Goal: Information Seeking & Learning: Find specific fact

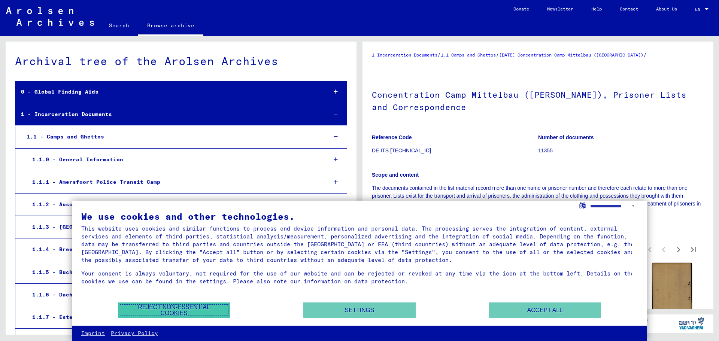
click at [202, 309] on button "Reject non-essential cookies" at bounding box center [174, 310] width 112 height 15
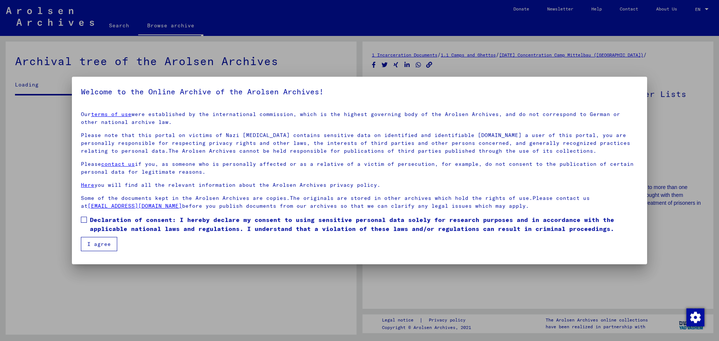
scroll to position [641, 0]
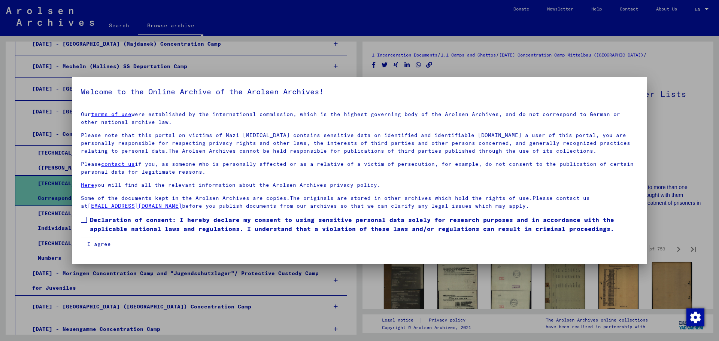
drag, startPoint x: 710, startPoint y: 54, endPoint x: 701, endPoint y: 148, distance: 94.4
drag, startPoint x: 84, startPoint y: 219, endPoint x: 85, endPoint y: 247, distance: 28.1
click at [84, 219] on span at bounding box center [84, 220] width 6 height 6
click at [88, 248] on button "I agree" at bounding box center [99, 244] width 36 height 14
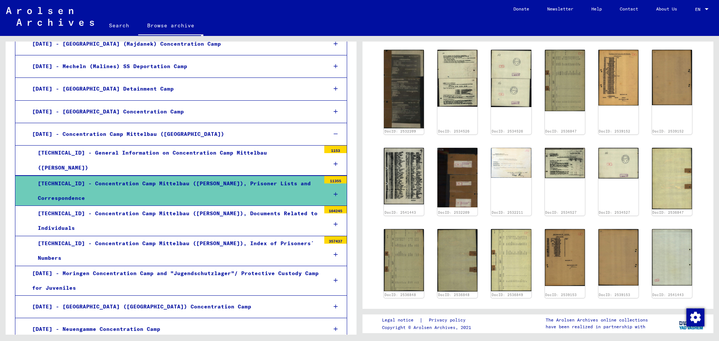
scroll to position [217, 0]
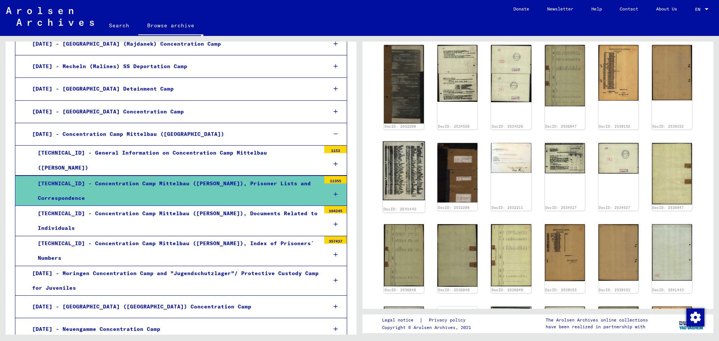
click at [385, 179] on img at bounding box center [404, 171] width 42 height 59
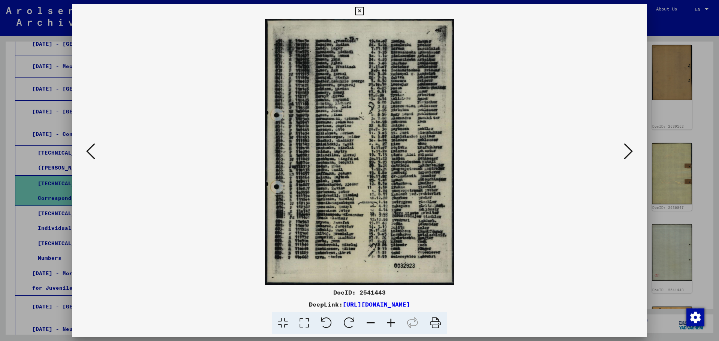
click at [393, 322] on icon at bounding box center [391, 323] width 20 height 23
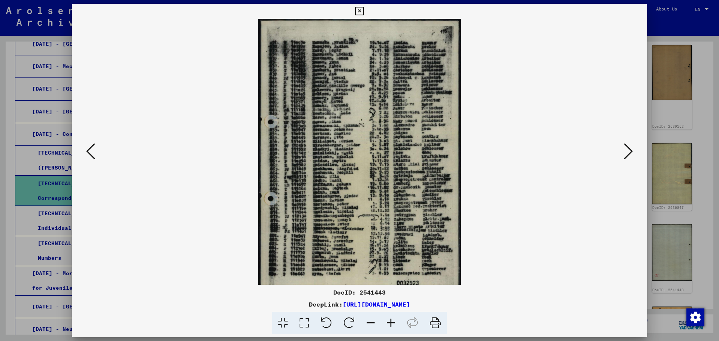
click at [393, 322] on icon at bounding box center [391, 323] width 20 height 23
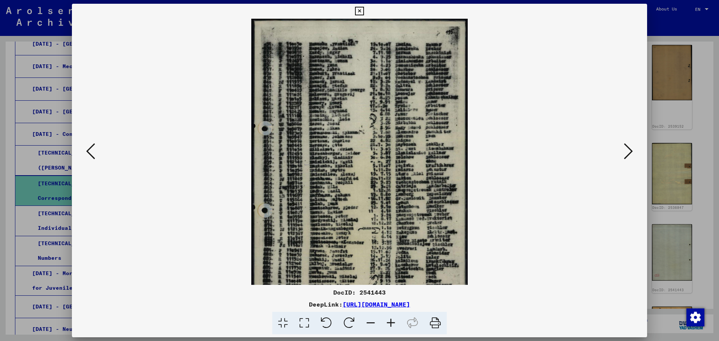
click at [393, 322] on icon at bounding box center [391, 323] width 20 height 23
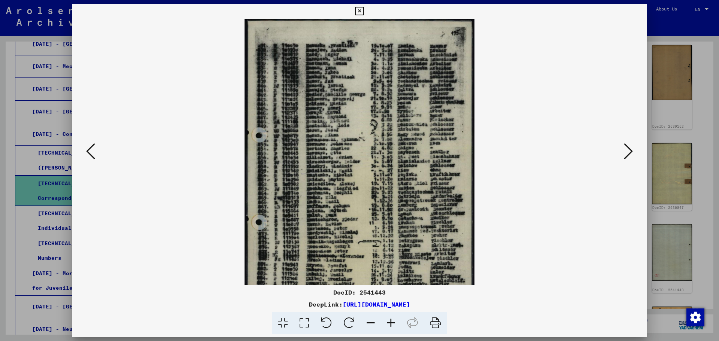
click at [393, 322] on icon at bounding box center [391, 323] width 20 height 23
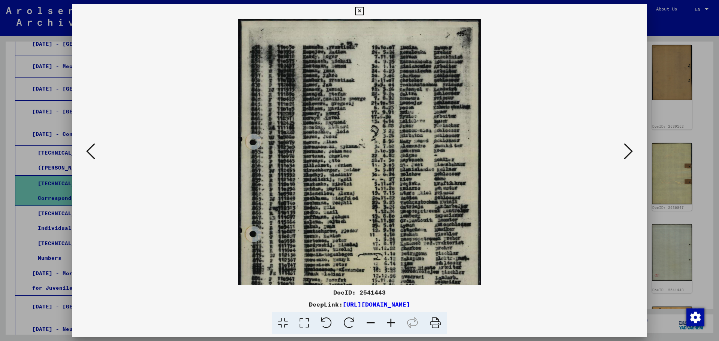
click at [393, 322] on icon at bounding box center [391, 323] width 20 height 23
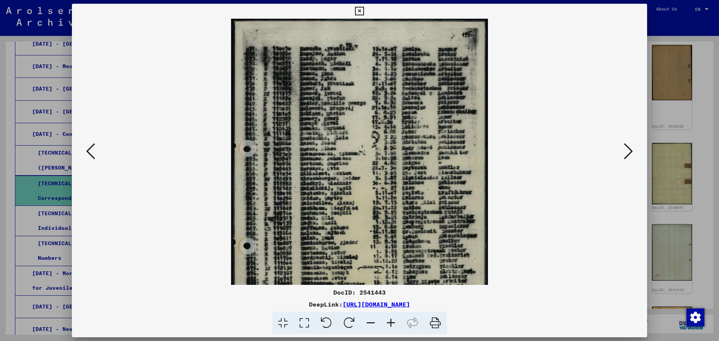
click at [393, 322] on icon at bounding box center [391, 323] width 20 height 23
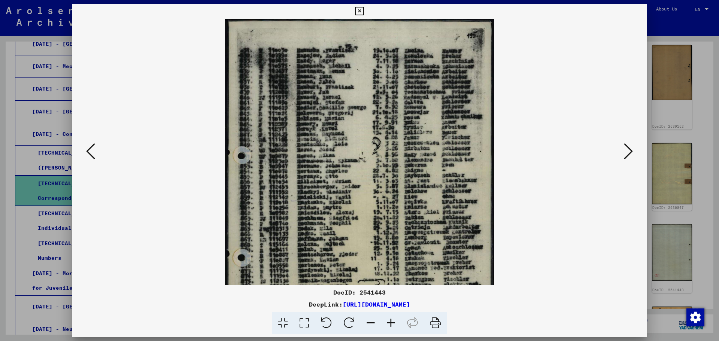
click at [393, 322] on icon at bounding box center [391, 323] width 20 height 23
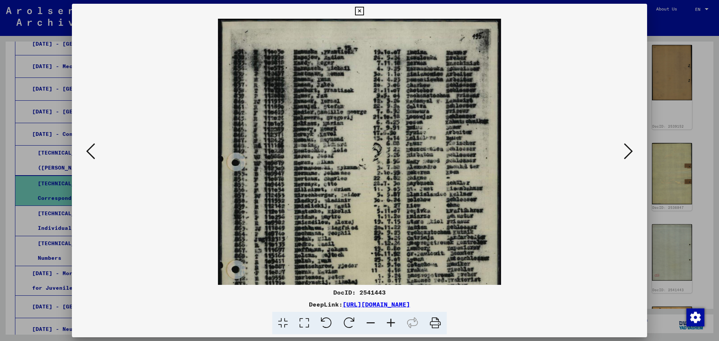
click at [393, 322] on icon at bounding box center [391, 323] width 20 height 23
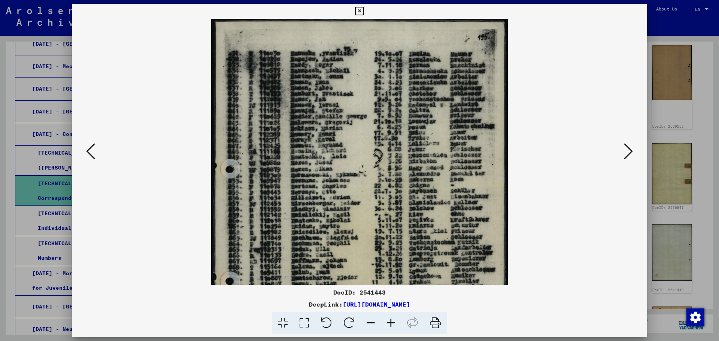
click at [393, 322] on icon at bounding box center [391, 323] width 20 height 23
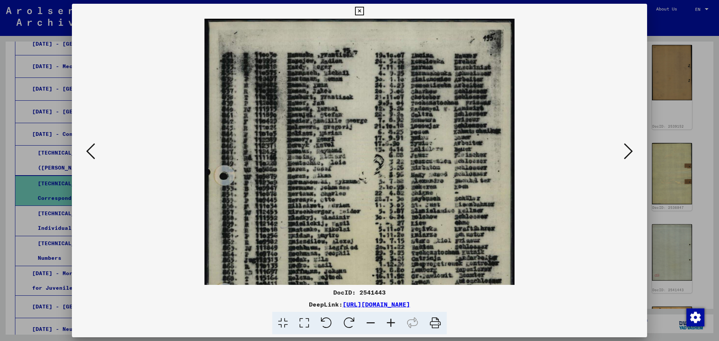
click at [393, 322] on icon at bounding box center [391, 323] width 20 height 23
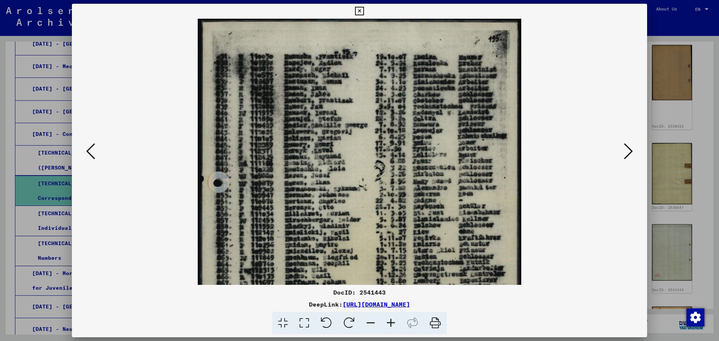
click at [393, 322] on icon at bounding box center [391, 323] width 20 height 23
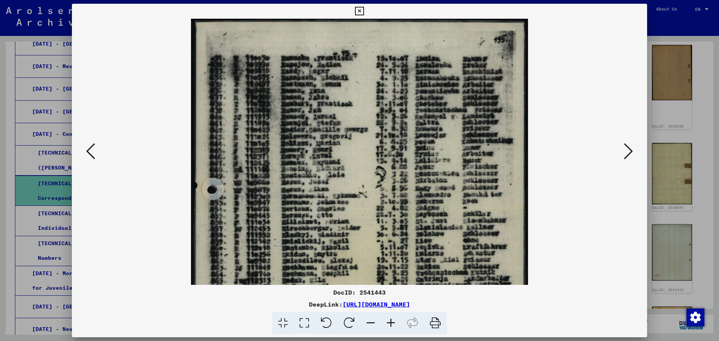
click at [393, 322] on icon at bounding box center [391, 323] width 20 height 23
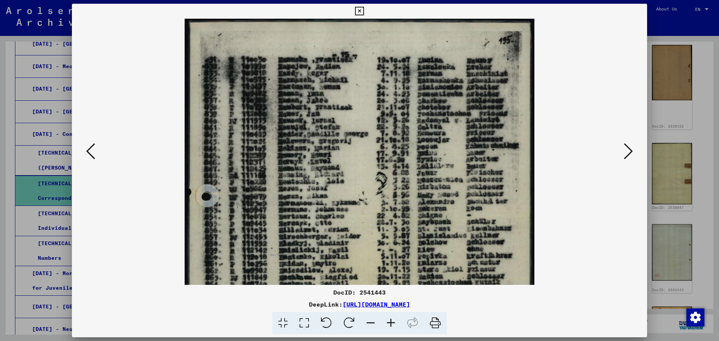
click at [393, 322] on icon at bounding box center [391, 323] width 20 height 23
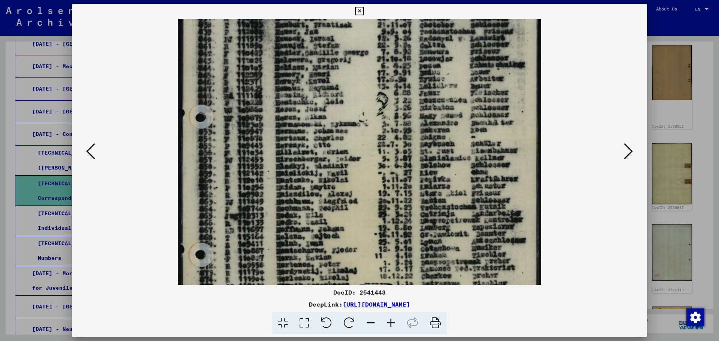
drag, startPoint x: 384, startPoint y: 177, endPoint x: 380, endPoint y: 93, distance: 84.0
click at [380, 93] on img at bounding box center [359, 188] width 363 height 510
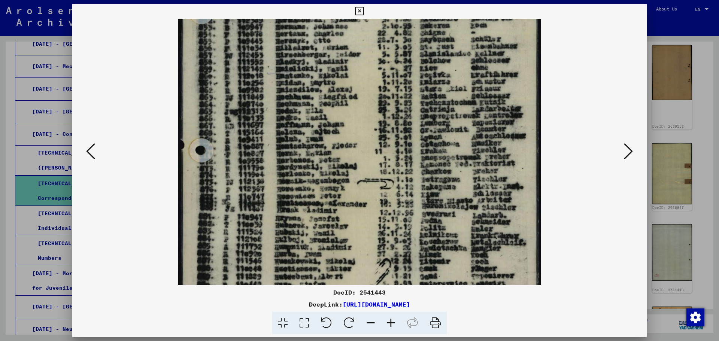
scroll to position [243, 0]
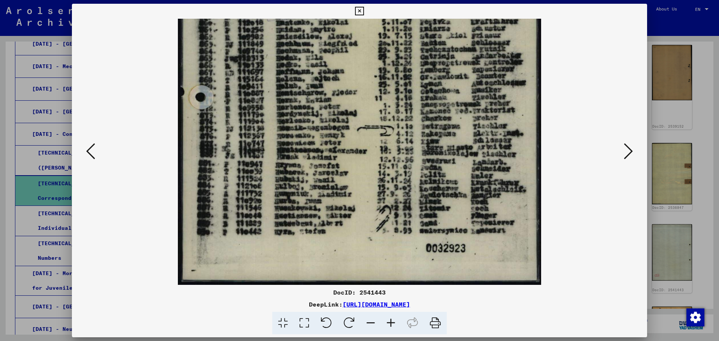
drag, startPoint x: 330, startPoint y: 219, endPoint x: 336, endPoint y: 58, distance: 160.4
click at [336, 58] on img at bounding box center [359, 30] width 363 height 510
click at [625, 152] on icon at bounding box center [628, 151] width 9 height 18
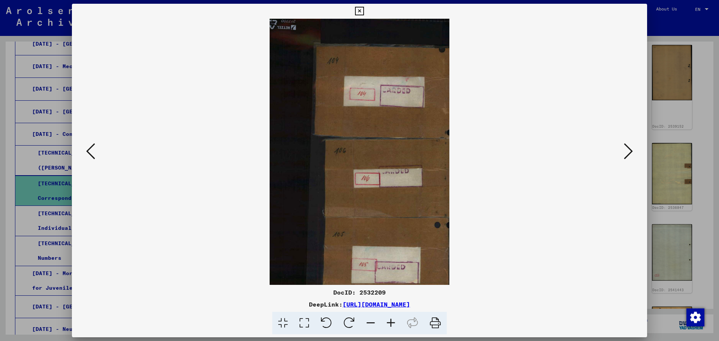
scroll to position [0, 0]
click at [625, 152] on icon at bounding box center [628, 151] width 9 height 18
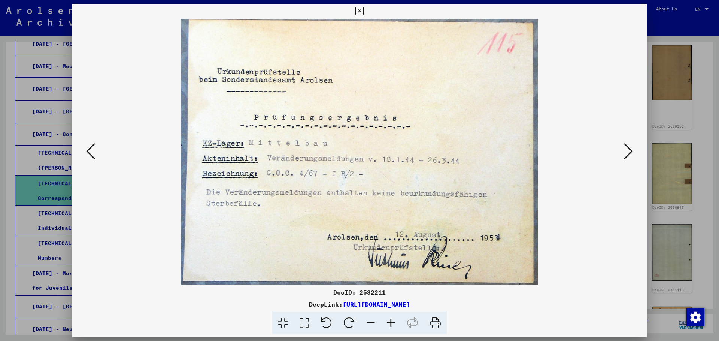
click at [625, 152] on icon at bounding box center [628, 151] width 9 height 18
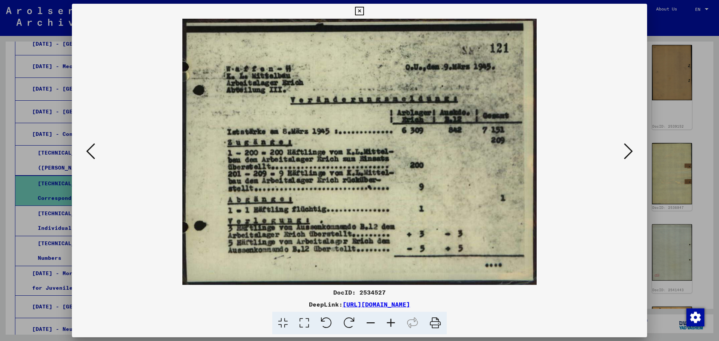
click at [625, 152] on icon at bounding box center [628, 151] width 9 height 18
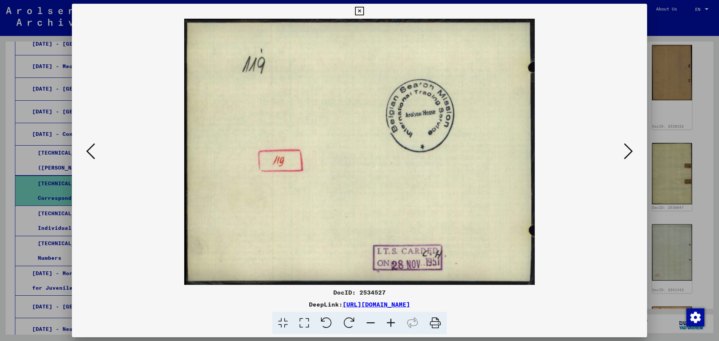
click at [625, 152] on icon at bounding box center [628, 151] width 9 height 18
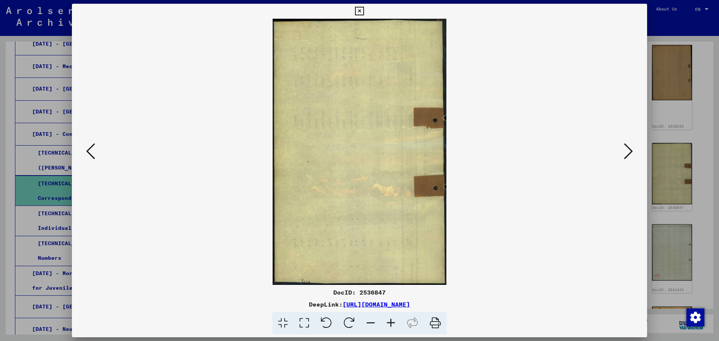
click at [625, 152] on icon at bounding box center [628, 151] width 9 height 18
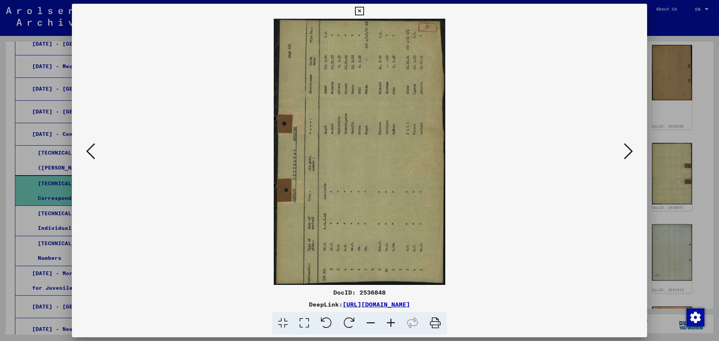
click at [348, 320] on icon at bounding box center [349, 323] width 23 height 23
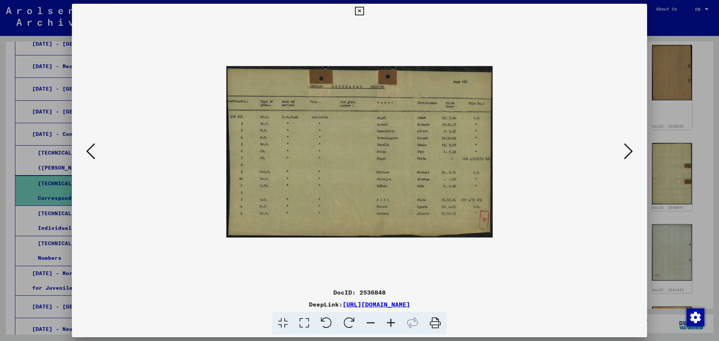
click at [626, 158] on icon at bounding box center [628, 151] width 9 height 18
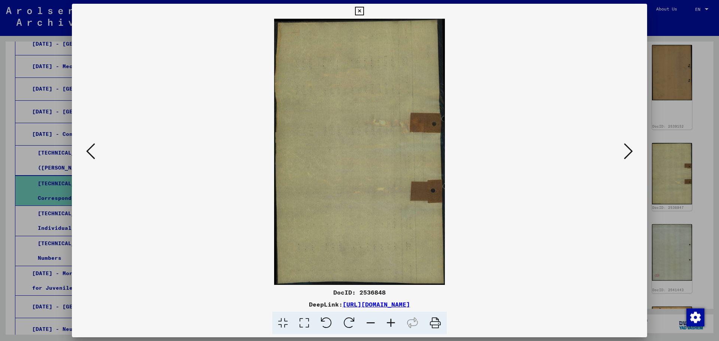
click at [626, 158] on icon at bounding box center [628, 151] width 9 height 18
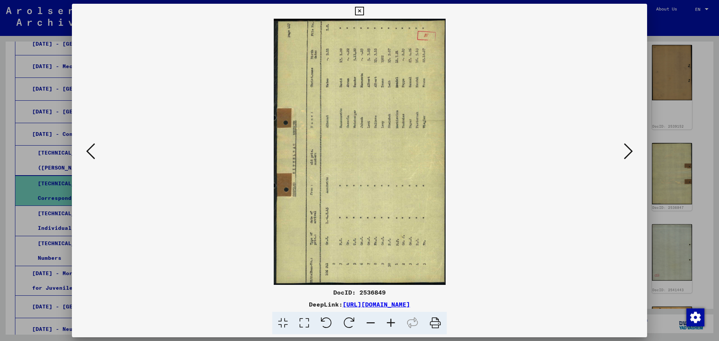
click at [626, 158] on icon at bounding box center [628, 151] width 9 height 18
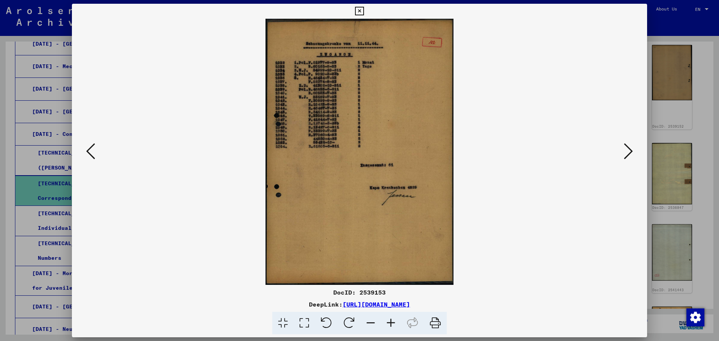
click at [626, 158] on icon at bounding box center [628, 151] width 9 height 18
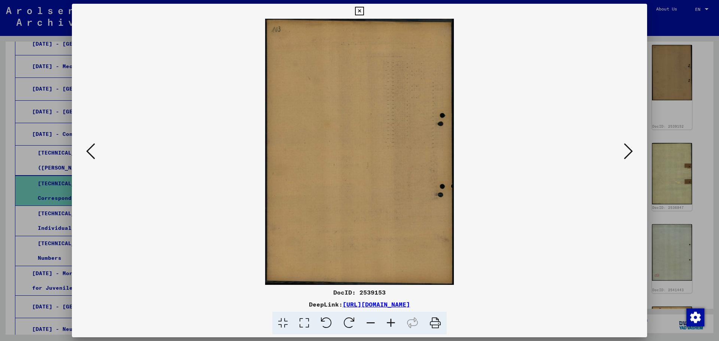
click at [626, 158] on icon at bounding box center [628, 151] width 9 height 18
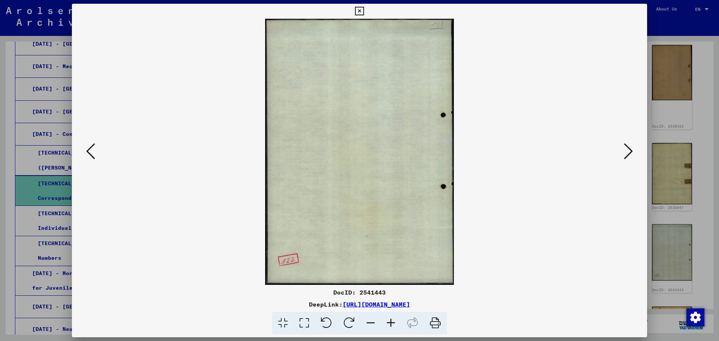
click at [626, 158] on icon at bounding box center [628, 151] width 9 height 18
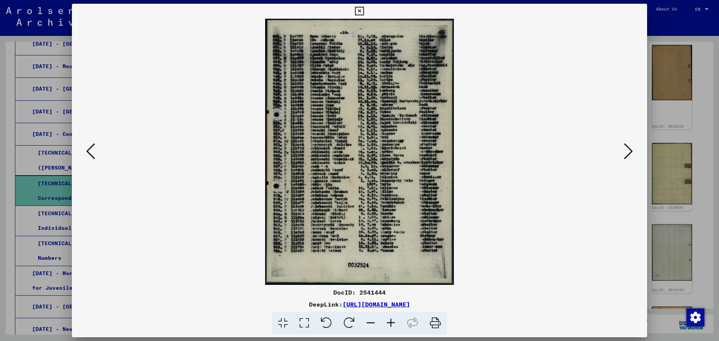
click at [388, 319] on icon at bounding box center [391, 323] width 20 height 23
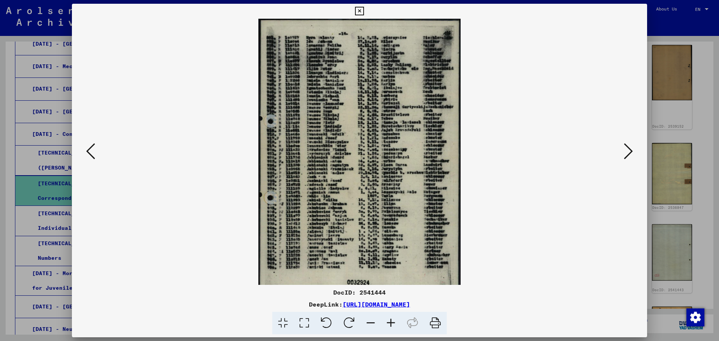
click at [388, 319] on icon at bounding box center [391, 323] width 20 height 23
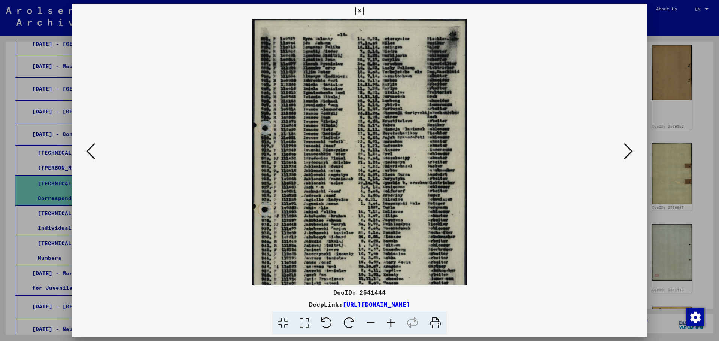
click at [388, 319] on icon at bounding box center [391, 323] width 20 height 23
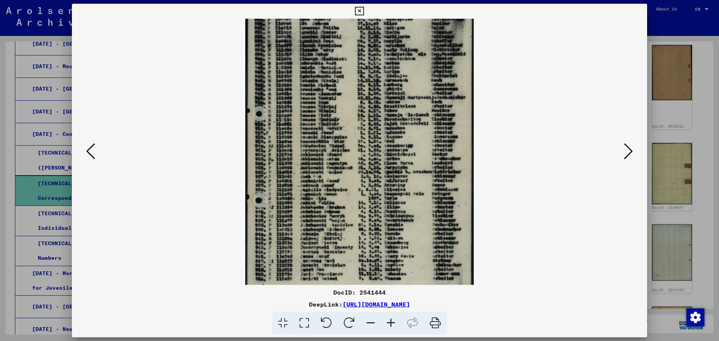
scroll to position [56, 0]
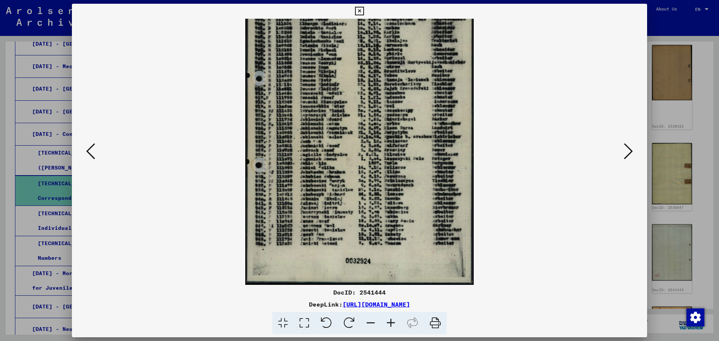
drag, startPoint x: 402, startPoint y: 260, endPoint x: 390, endPoint y: 185, distance: 75.4
click at [390, 185] on img at bounding box center [359, 124] width 228 height 322
click at [635, 143] on button at bounding box center [628, 151] width 13 height 21
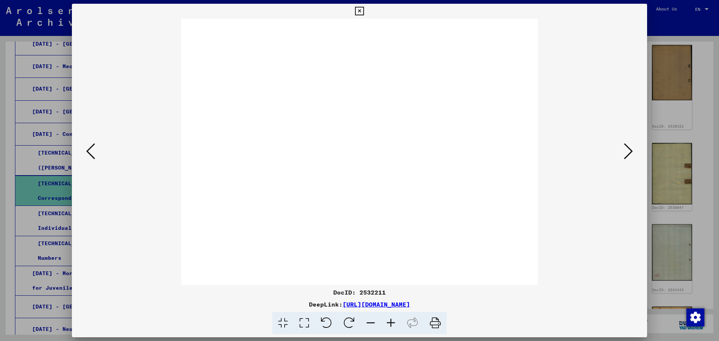
click at [633, 154] on button at bounding box center [628, 151] width 13 height 21
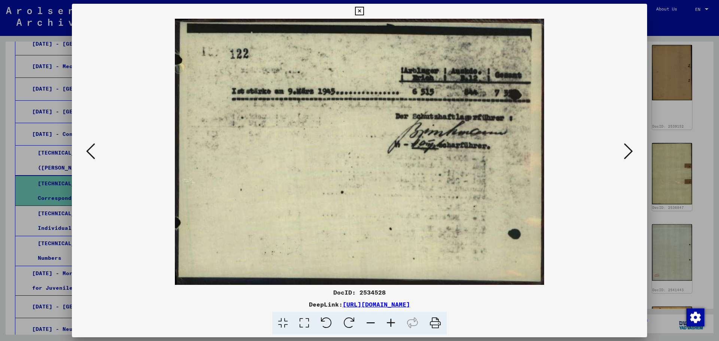
click at [633, 154] on button at bounding box center [628, 151] width 13 height 21
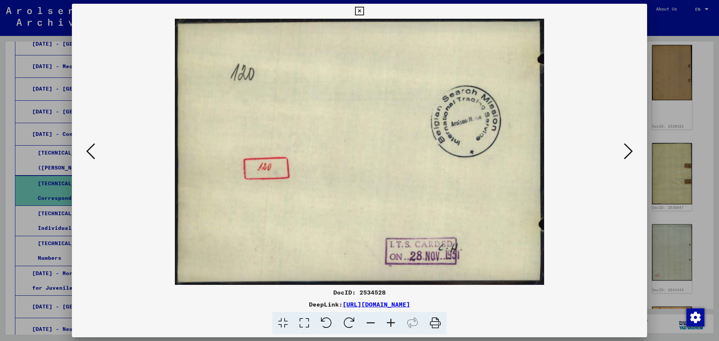
click at [633, 154] on button at bounding box center [628, 151] width 13 height 21
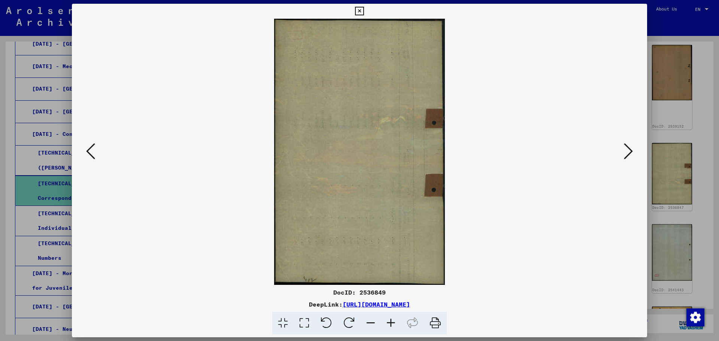
click at [633, 154] on button at bounding box center [628, 151] width 13 height 21
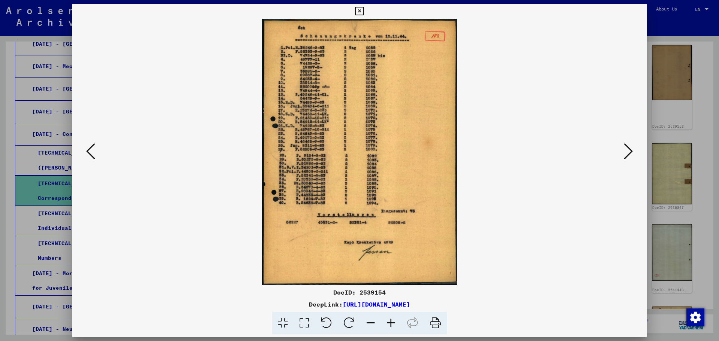
click at [633, 154] on button at bounding box center [628, 151] width 13 height 21
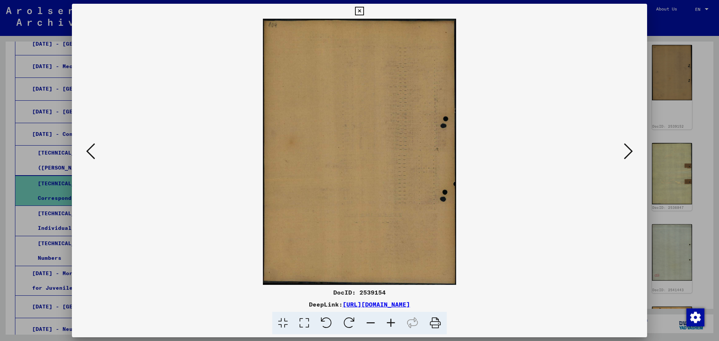
click at [633, 154] on button at bounding box center [628, 151] width 13 height 21
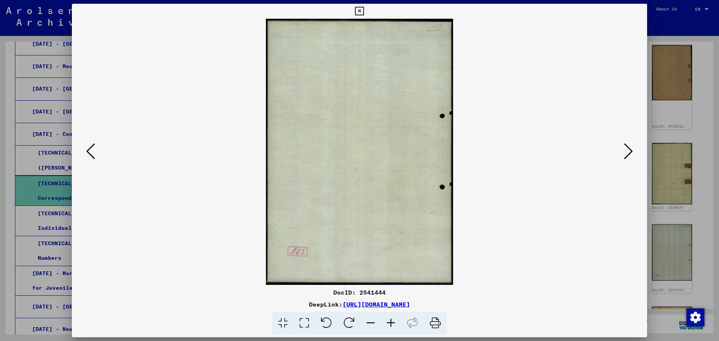
click at [633, 154] on button at bounding box center [628, 151] width 13 height 21
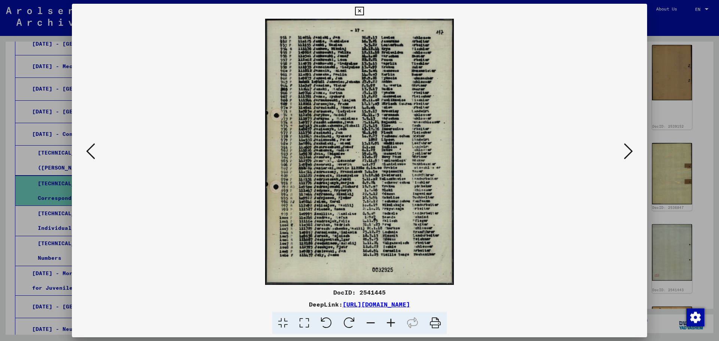
click at [394, 318] on icon at bounding box center [391, 323] width 20 height 23
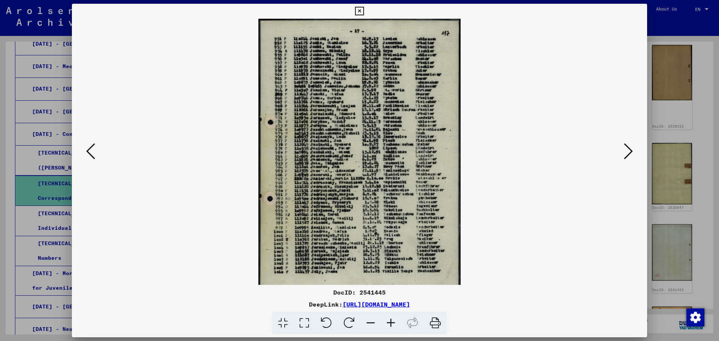
click at [394, 318] on icon at bounding box center [391, 323] width 20 height 23
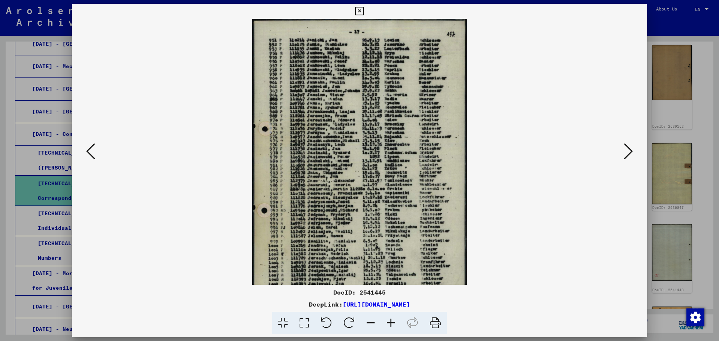
click at [394, 318] on icon at bounding box center [391, 323] width 20 height 23
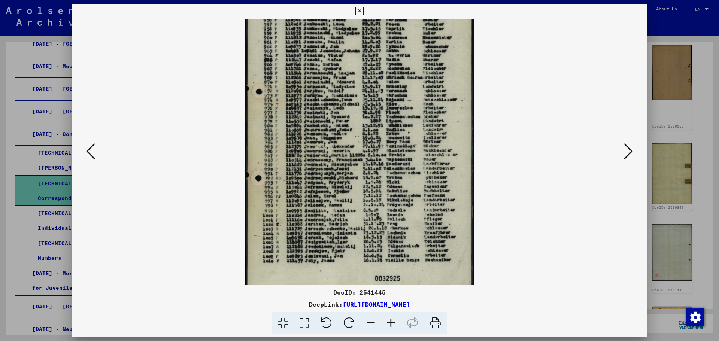
scroll to position [49, 0]
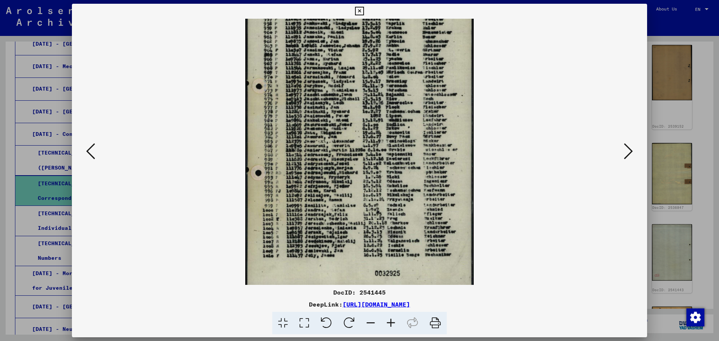
drag, startPoint x: 334, startPoint y: 224, endPoint x: 327, endPoint y: 174, distance: 49.8
click at [327, 174] on img at bounding box center [359, 130] width 228 height 322
click at [383, 317] on icon at bounding box center [391, 323] width 20 height 23
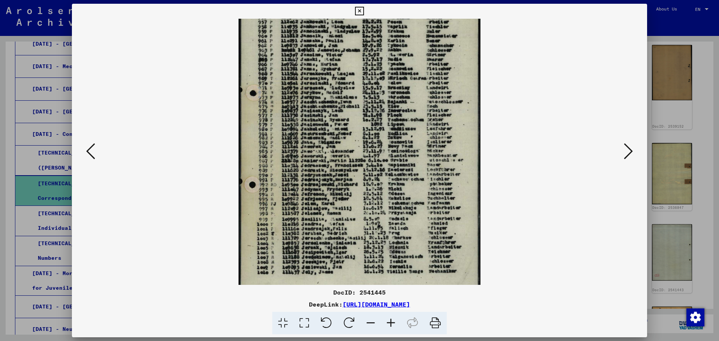
click at [627, 151] on icon at bounding box center [628, 151] width 9 height 18
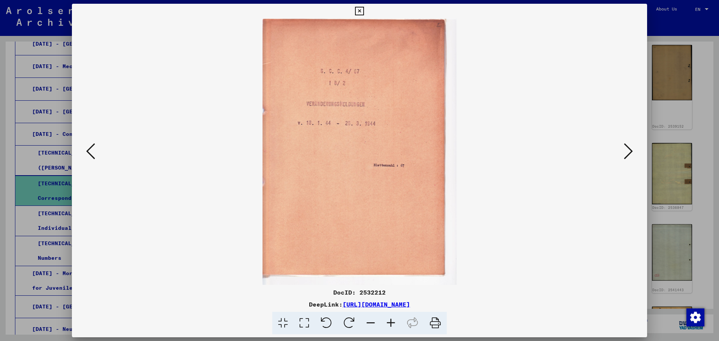
click at [627, 151] on icon at bounding box center [628, 151] width 9 height 18
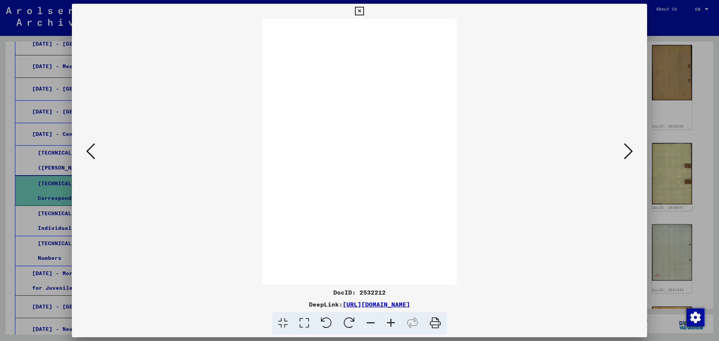
click at [627, 151] on icon at bounding box center [628, 151] width 9 height 18
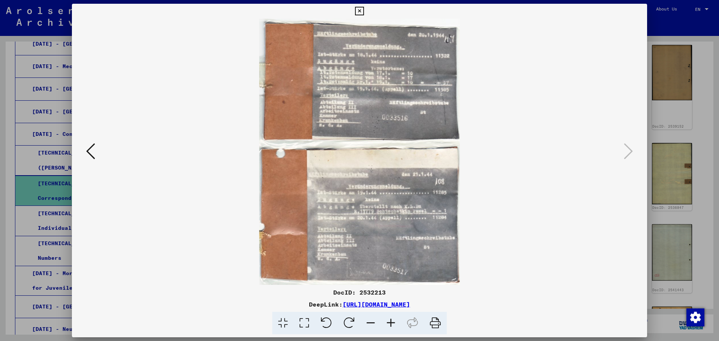
click at [358, 12] on icon at bounding box center [359, 11] width 9 height 9
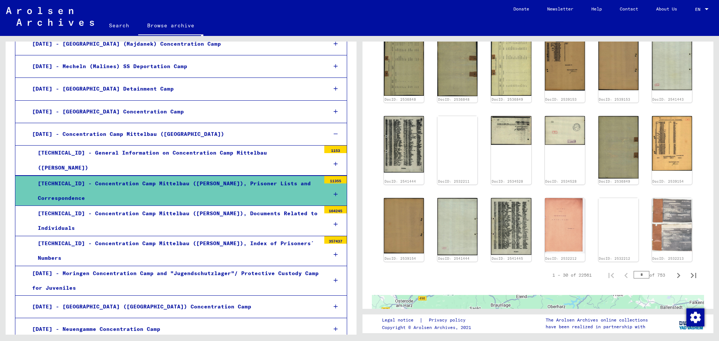
scroll to position [428, 0]
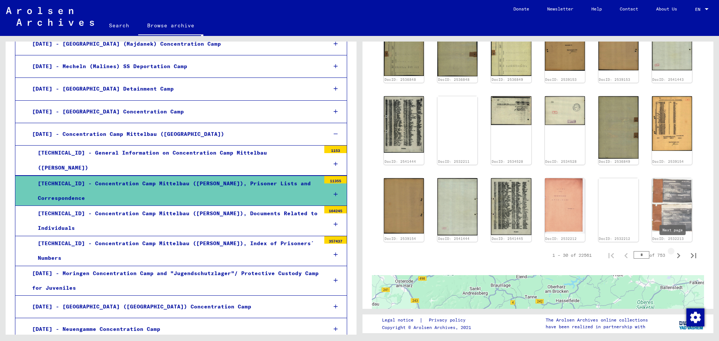
click at [673, 251] on icon "Next page" at bounding box center [678, 256] width 10 height 10
type input "*"
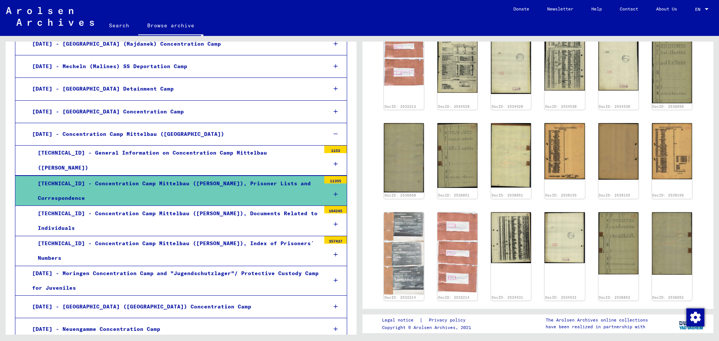
scroll to position [183, 0]
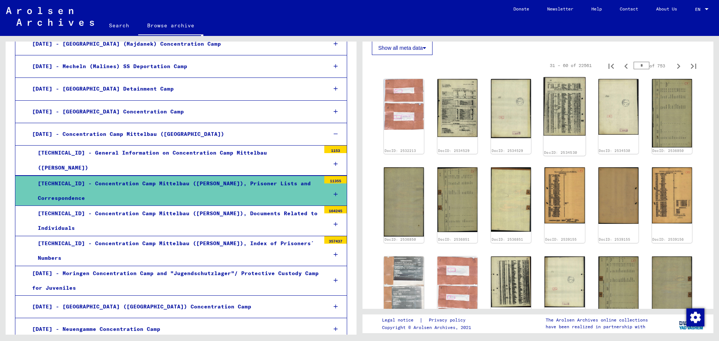
click at [556, 117] on img at bounding box center [565, 106] width 42 height 58
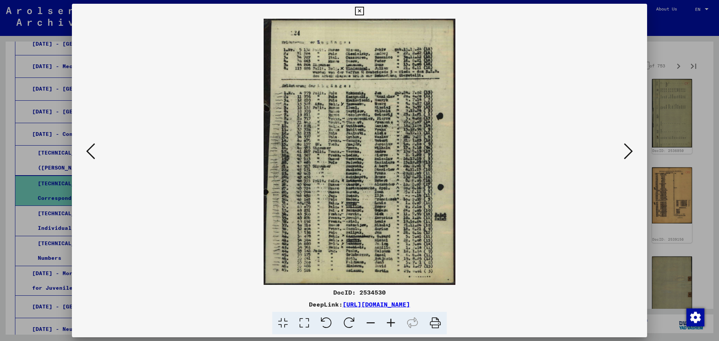
click at [357, 10] on icon at bounding box center [359, 11] width 9 height 9
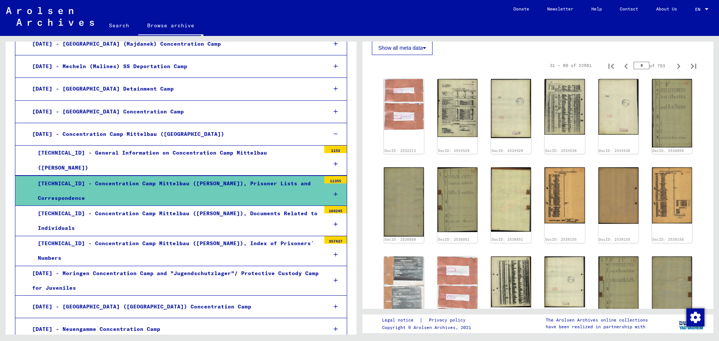
drag, startPoint x: 707, startPoint y: 124, endPoint x: 713, endPoint y: 130, distance: 8.0
click at [710, 142] on div "1 Incarceration Documents / 1.1 Camps and Ghettos / [DATE] Concentration Camp M…" at bounding box center [538, 175] width 351 height 267
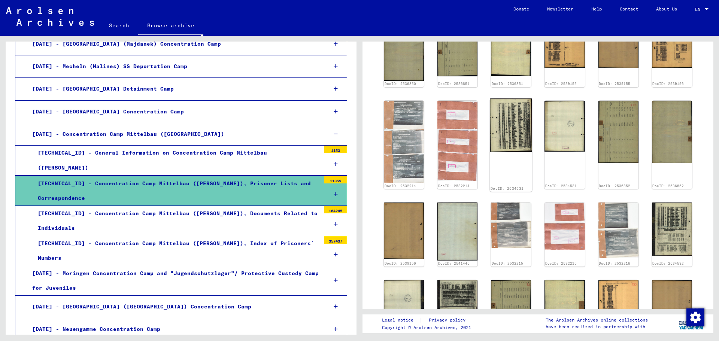
scroll to position [337, 0]
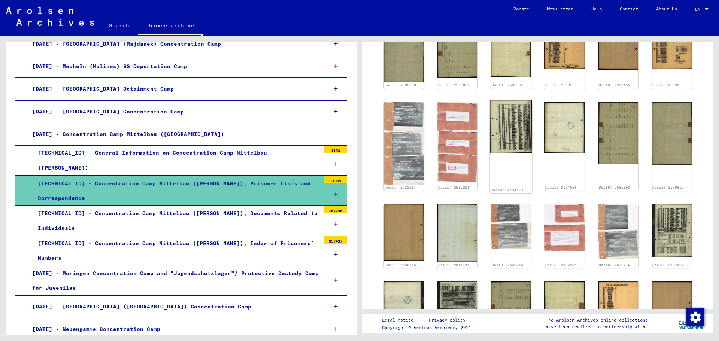
click at [502, 124] on img at bounding box center [511, 127] width 42 height 54
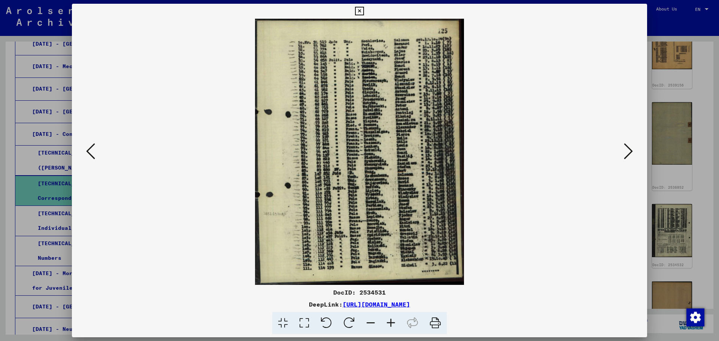
click at [370, 239] on img at bounding box center [359, 152] width 524 height 266
click at [395, 325] on icon at bounding box center [391, 323] width 20 height 23
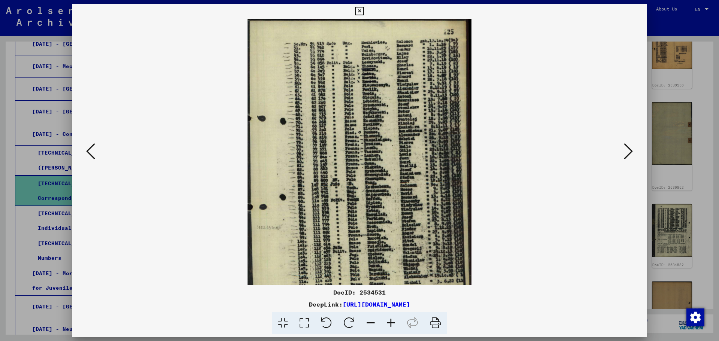
click at [395, 325] on icon at bounding box center [391, 323] width 20 height 23
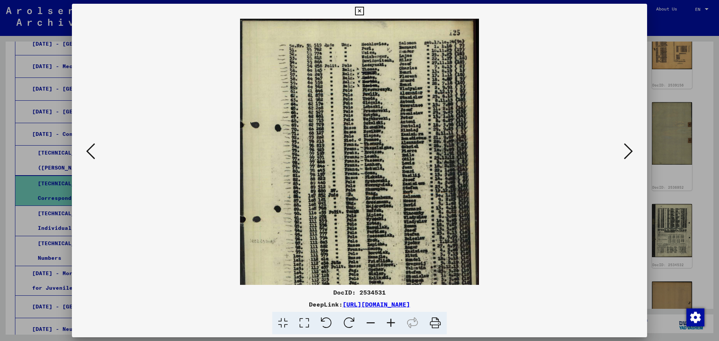
scroll to position [37, 0]
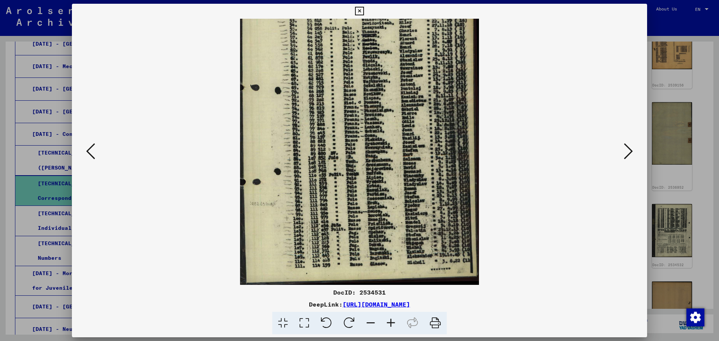
drag, startPoint x: 378, startPoint y: 254, endPoint x: 374, endPoint y: 94, distance: 160.0
click at [374, 94] on img at bounding box center [359, 133] width 239 height 304
click at [632, 152] on icon at bounding box center [628, 151] width 9 height 18
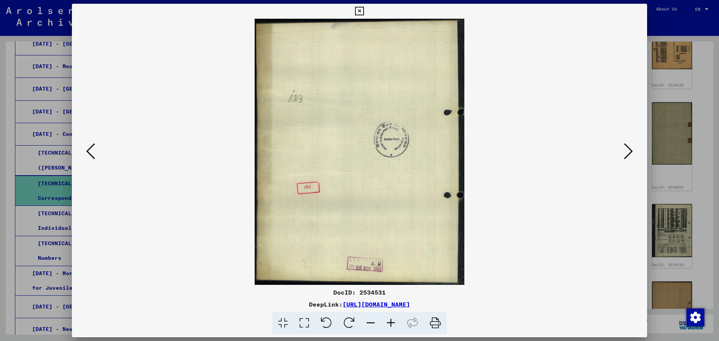
scroll to position [0, 0]
click at [682, 149] on div at bounding box center [359, 170] width 719 height 341
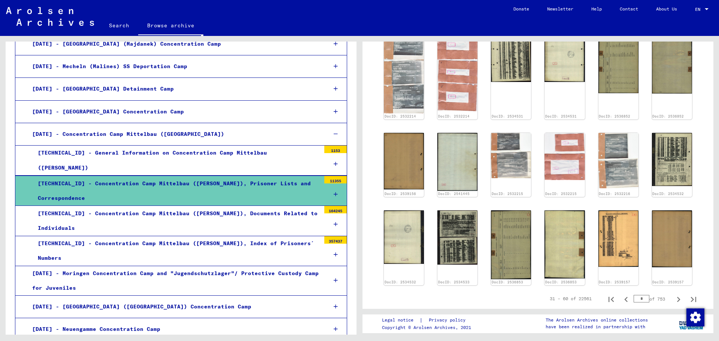
scroll to position [422, 0]
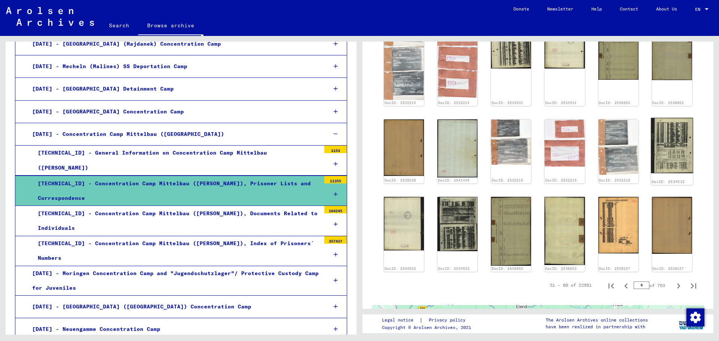
click at [663, 149] on img at bounding box center [672, 145] width 42 height 55
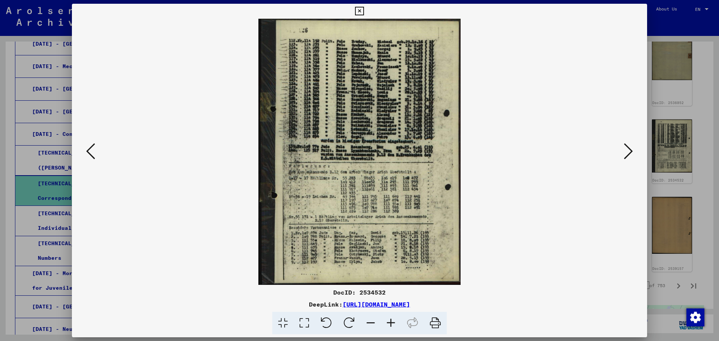
click at [358, 9] on icon at bounding box center [359, 11] width 9 height 9
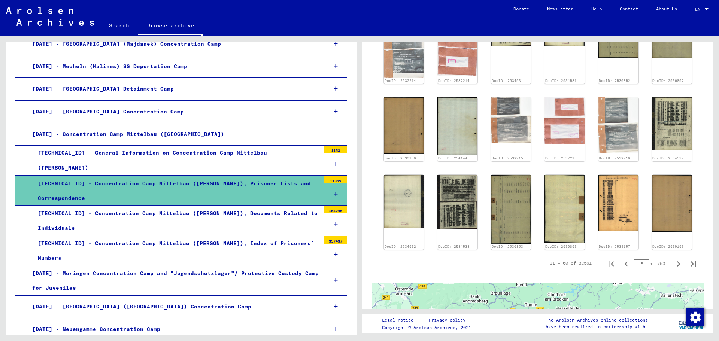
scroll to position [448, 0]
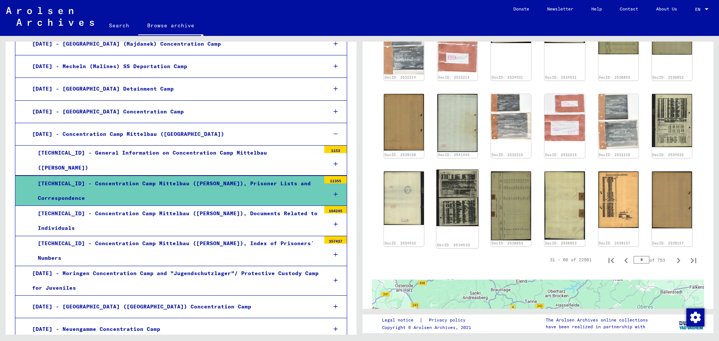
click at [448, 200] on img at bounding box center [457, 198] width 42 height 57
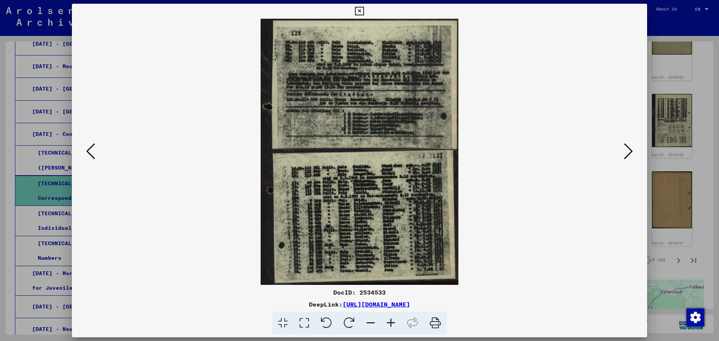
click at [355, 173] on img at bounding box center [359, 152] width 524 height 266
click at [395, 319] on icon at bounding box center [391, 323] width 20 height 23
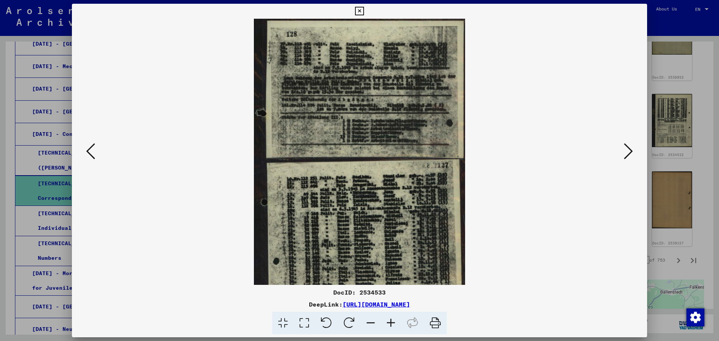
click at [395, 319] on icon at bounding box center [391, 323] width 20 height 23
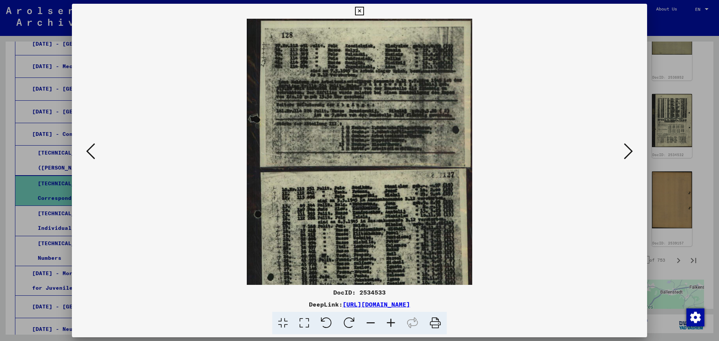
scroll to position [37, 0]
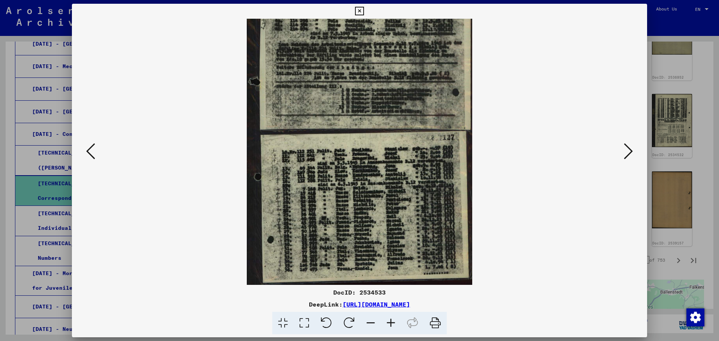
drag, startPoint x: 372, startPoint y: 230, endPoint x: 369, endPoint y: 139, distance: 91.1
click at [369, 139] on img at bounding box center [359, 133] width 225 height 304
click at [360, 9] on icon at bounding box center [359, 11] width 9 height 9
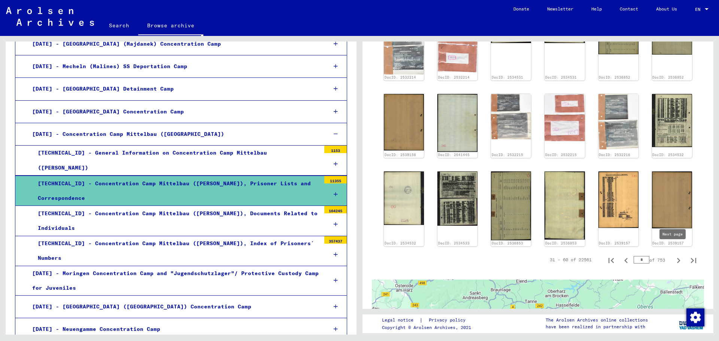
click at [673, 255] on icon "Next page" at bounding box center [678, 260] width 10 height 10
type input "*"
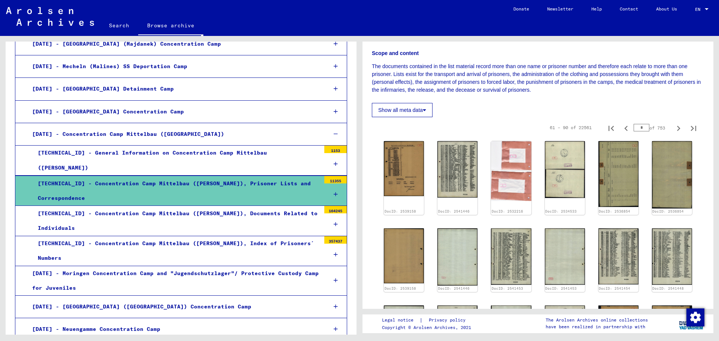
scroll to position [150, 0]
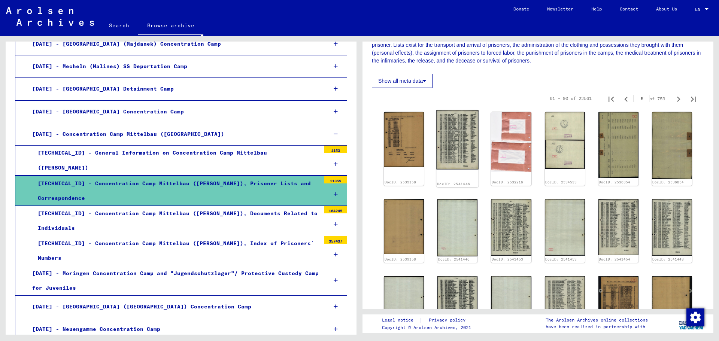
click at [458, 141] on img at bounding box center [457, 140] width 42 height 60
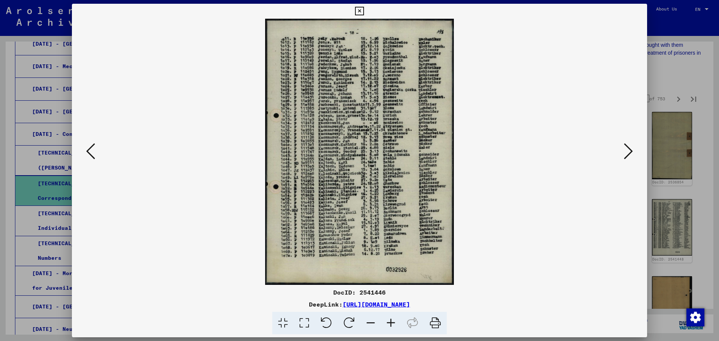
click at [627, 148] on icon at bounding box center [628, 151] width 9 height 18
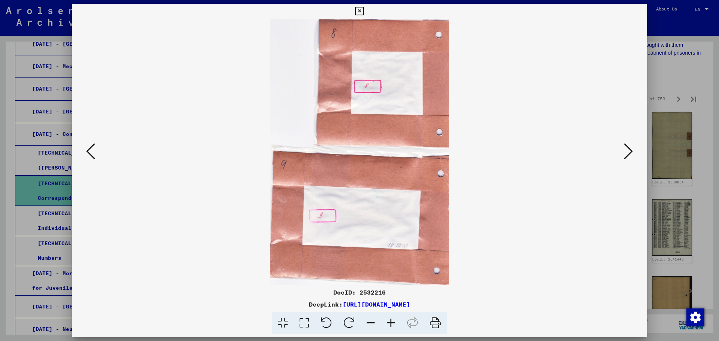
click at [360, 11] on icon at bounding box center [359, 11] width 9 height 9
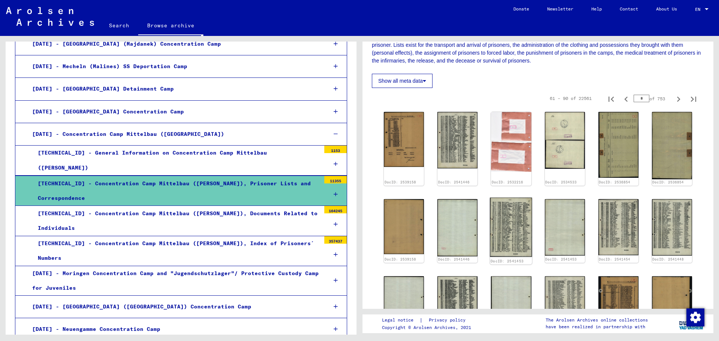
click at [525, 235] on img at bounding box center [511, 227] width 42 height 60
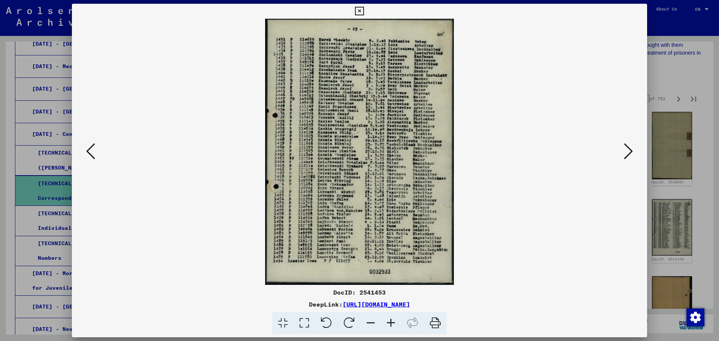
click at [360, 10] on icon at bounding box center [359, 11] width 9 height 9
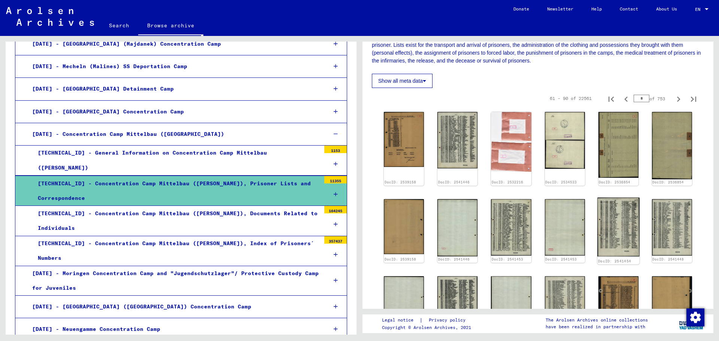
click at [606, 219] on img at bounding box center [618, 226] width 42 height 59
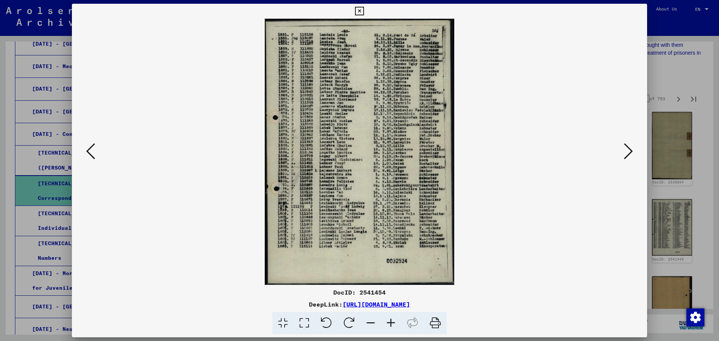
click at [358, 10] on icon at bounding box center [359, 11] width 9 height 9
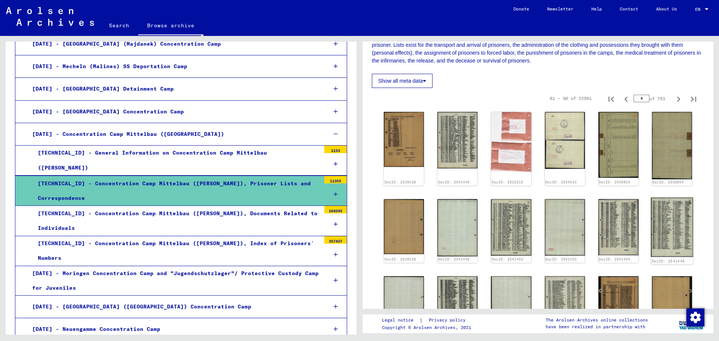
click at [663, 217] on img at bounding box center [672, 227] width 42 height 60
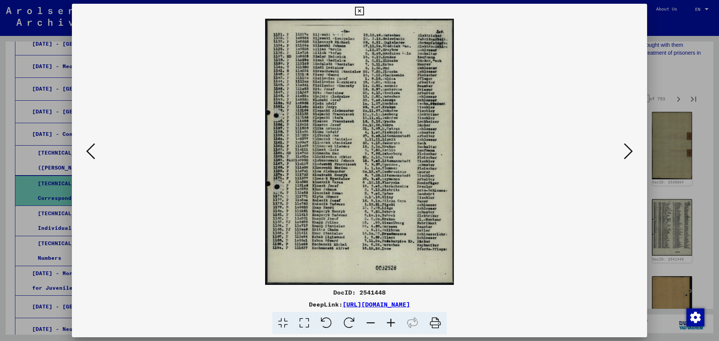
click at [352, 13] on div "DocID: 2541448 DeepLink: [URL][DOMAIN_NAME]" at bounding box center [359, 169] width 575 height 331
click at [363, 8] on icon at bounding box center [359, 11] width 9 height 9
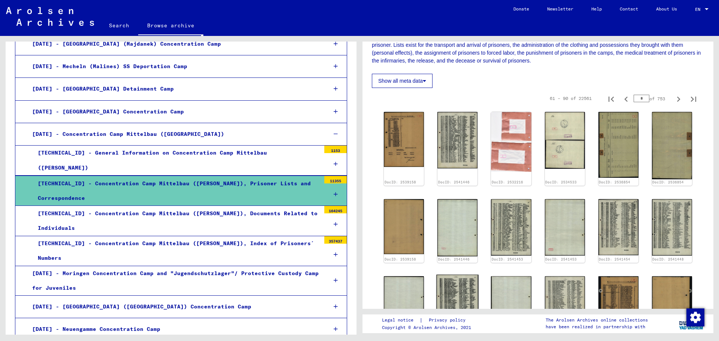
click at [463, 294] on img at bounding box center [457, 304] width 42 height 59
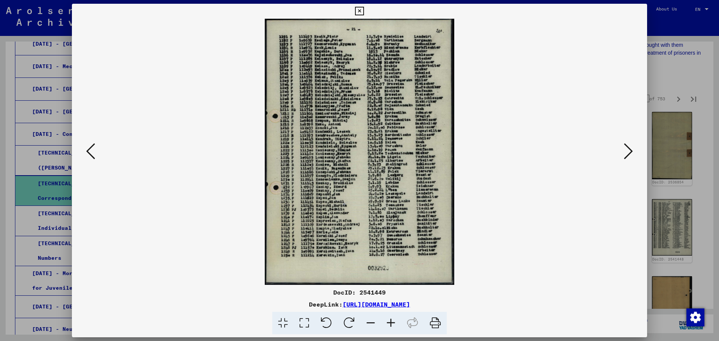
click at [359, 12] on icon at bounding box center [359, 11] width 9 height 9
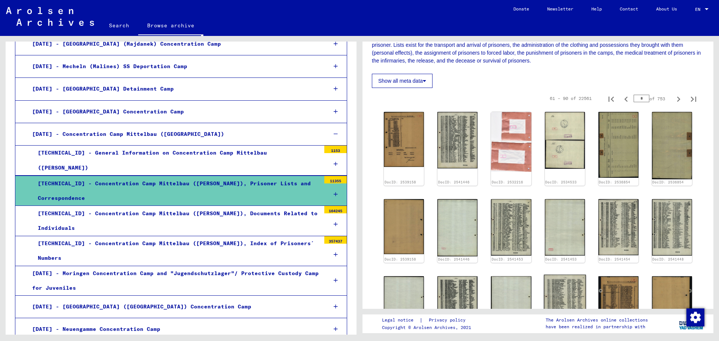
click at [565, 291] on img at bounding box center [565, 305] width 42 height 60
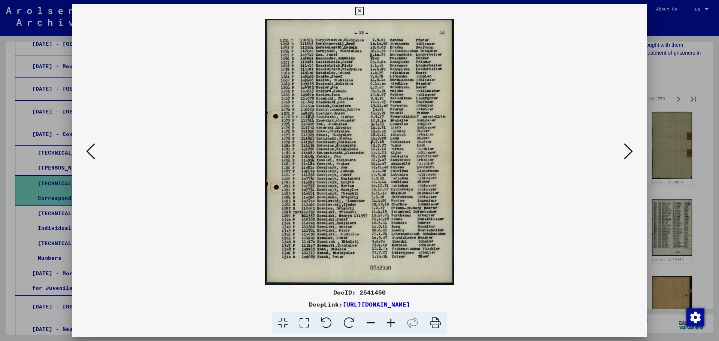
click at [361, 10] on icon at bounding box center [359, 11] width 9 height 9
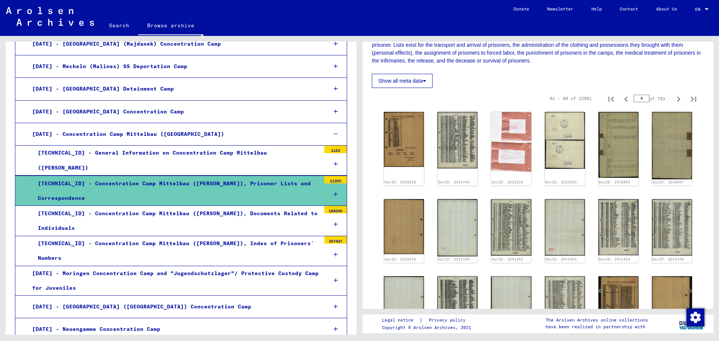
drag, startPoint x: 713, startPoint y: 130, endPoint x: 719, endPoint y: 140, distance: 11.1
click at [719, 158] on div "1 Incarceration Documents / 1.1 Camps and Ghettos / [DATE] Concentration Camp M…" at bounding box center [540, 185] width 360 height 299
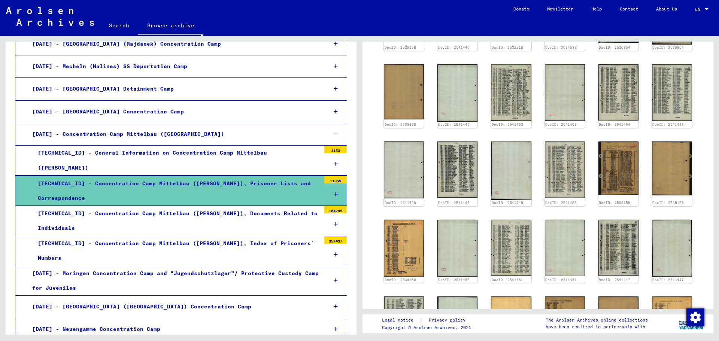
scroll to position [308, 0]
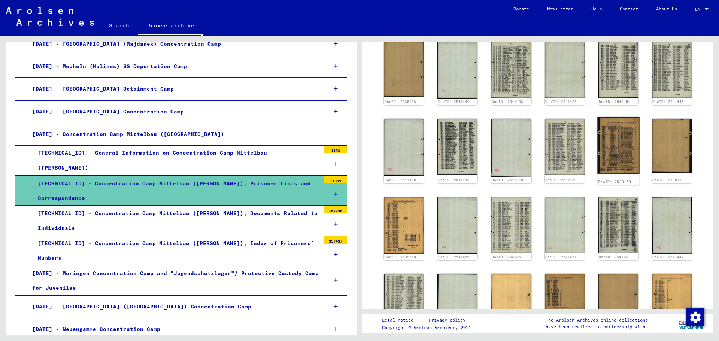
click at [622, 150] on img at bounding box center [618, 145] width 42 height 57
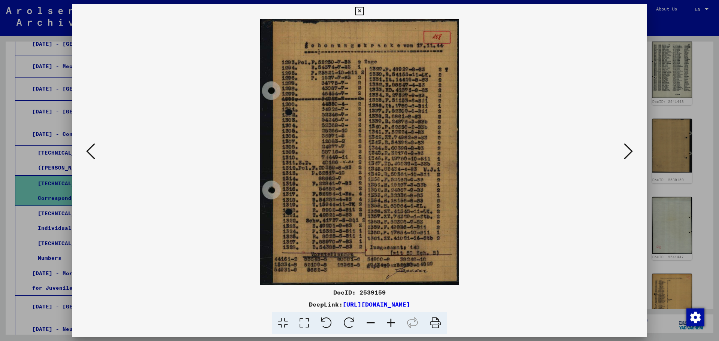
click at [361, 9] on icon at bounding box center [359, 11] width 9 height 9
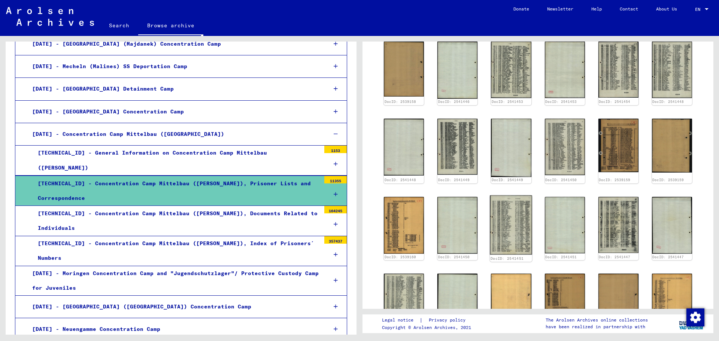
click at [515, 225] on img at bounding box center [511, 224] width 42 height 59
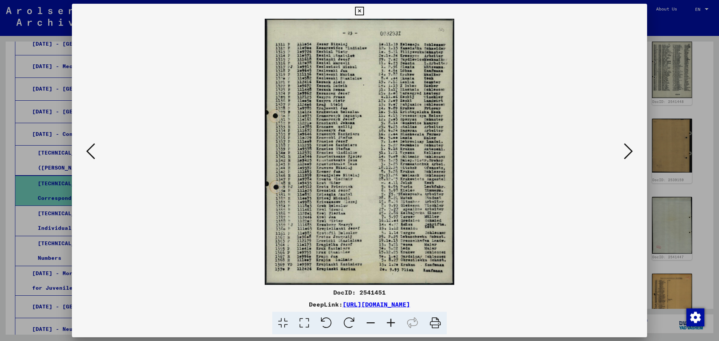
click at [358, 10] on icon at bounding box center [359, 11] width 9 height 9
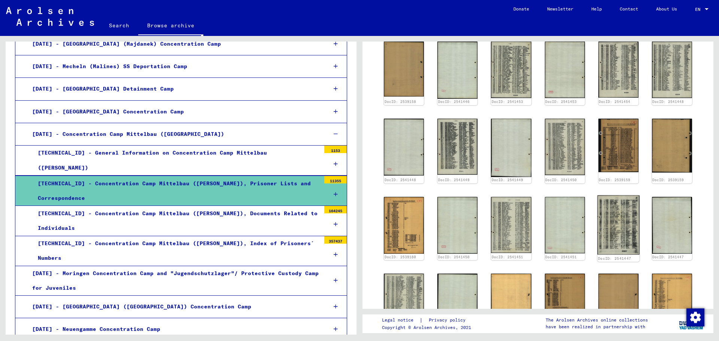
click at [608, 230] on img at bounding box center [618, 224] width 42 height 59
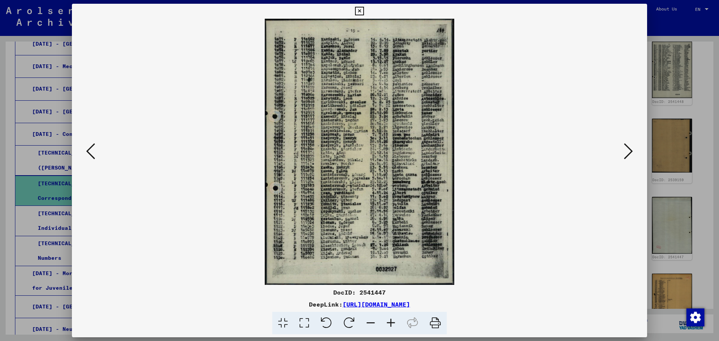
click at [361, 10] on icon at bounding box center [359, 11] width 9 height 9
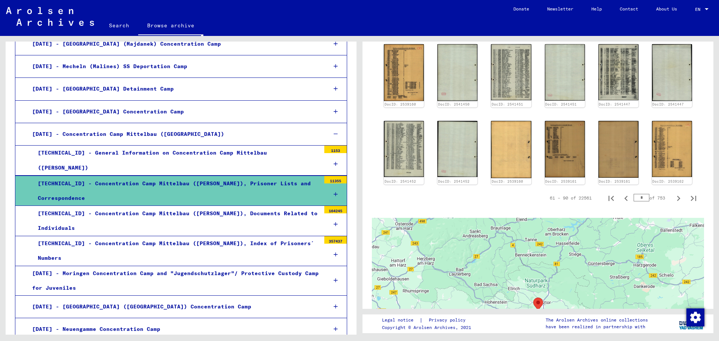
scroll to position [480, 0]
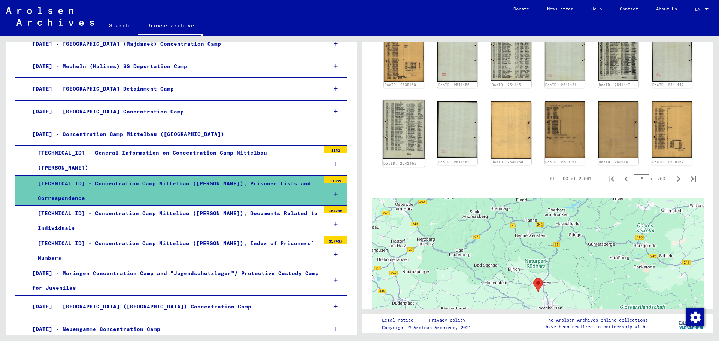
click at [396, 110] on img at bounding box center [404, 129] width 42 height 59
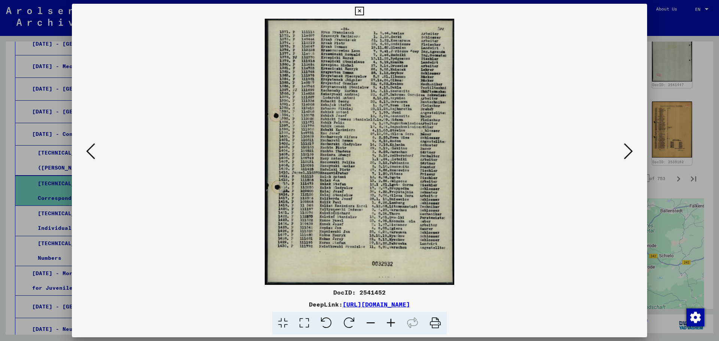
click at [359, 10] on icon at bounding box center [359, 11] width 9 height 9
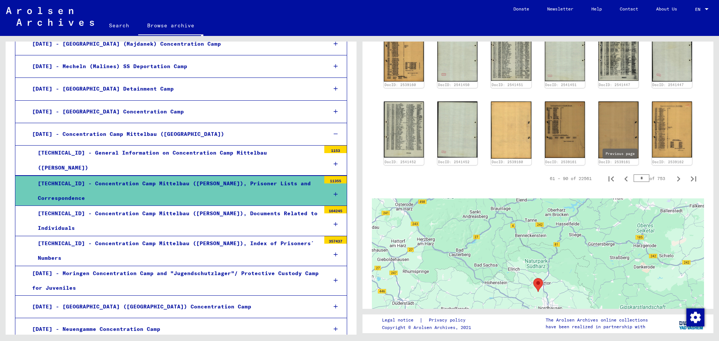
drag, startPoint x: 618, startPoint y: 171, endPoint x: 632, endPoint y: 171, distance: 14.2
click at [621, 174] on icon "Previous page" at bounding box center [626, 179] width 10 height 10
type input "*"
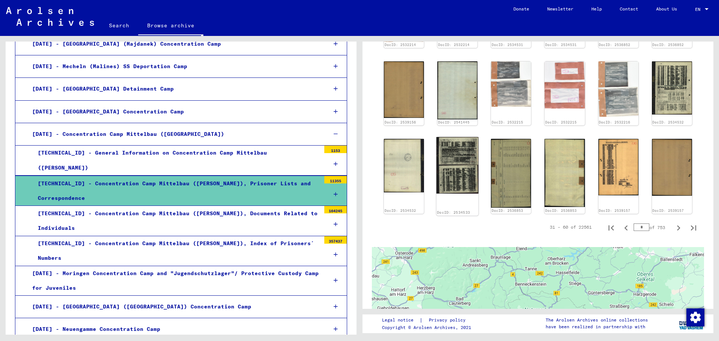
click at [451, 162] on img at bounding box center [457, 165] width 42 height 57
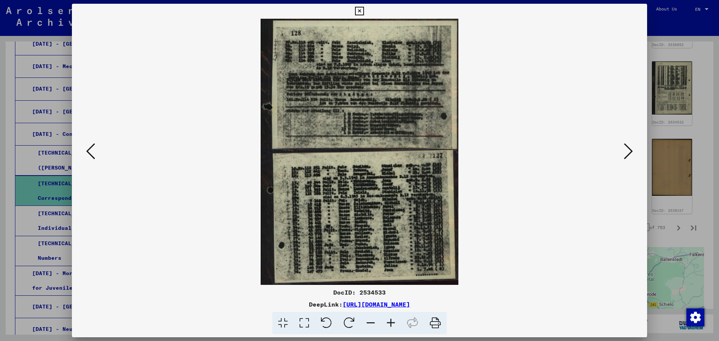
click at [390, 324] on icon at bounding box center [391, 323] width 20 height 23
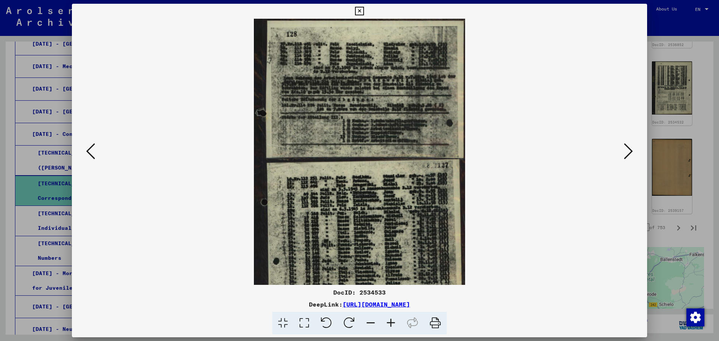
click at [390, 324] on icon at bounding box center [391, 323] width 20 height 23
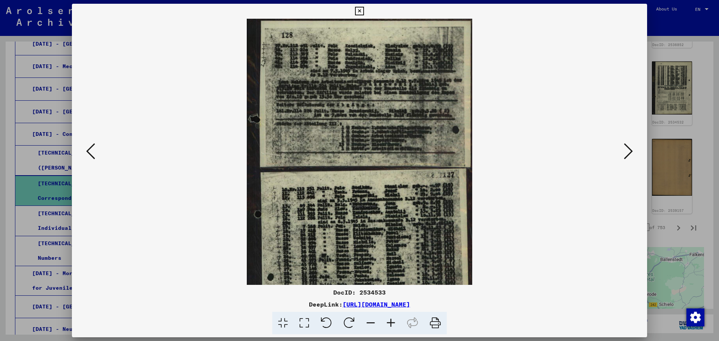
click at [390, 324] on icon at bounding box center [391, 323] width 20 height 23
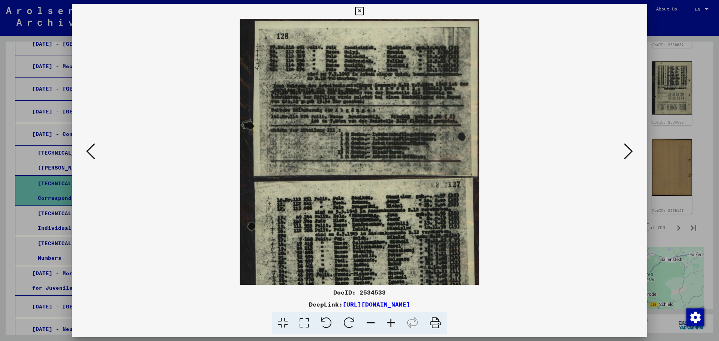
click at [390, 324] on icon at bounding box center [391, 323] width 20 height 23
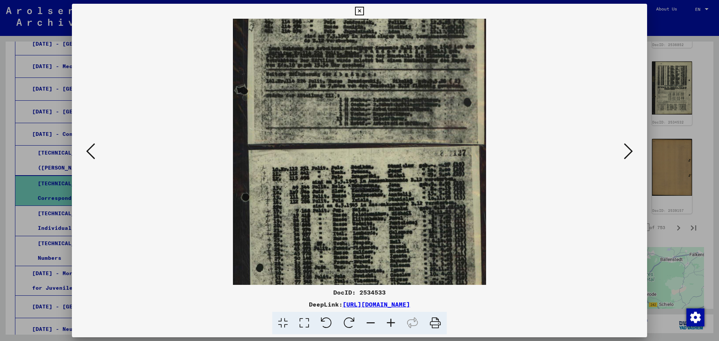
scroll to position [75, 0]
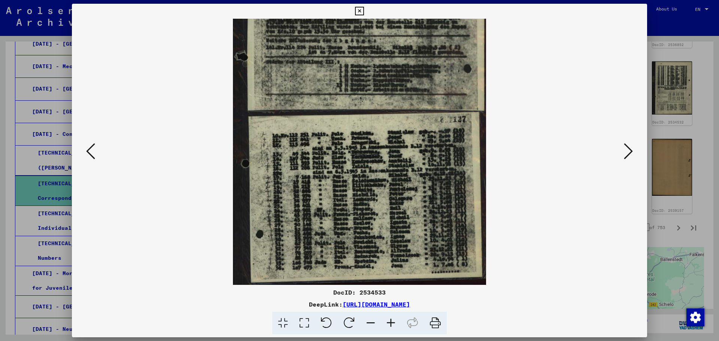
drag, startPoint x: 377, startPoint y: 240, endPoint x: 377, endPoint y: 64, distance: 176.0
click at [377, 64] on img at bounding box center [359, 114] width 253 height 341
click at [391, 322] on icon at bounding box center [391, 323] width 20 height 23
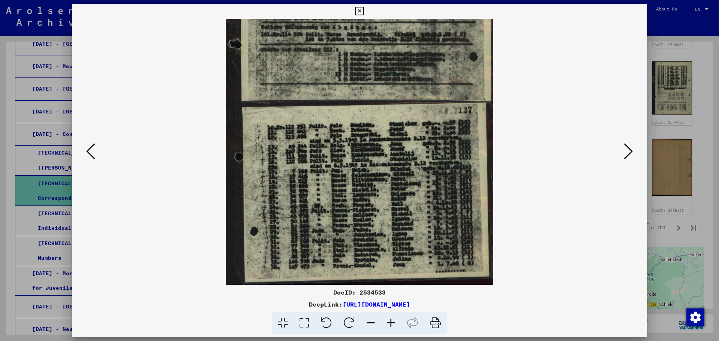
scroll to position [0, 0]
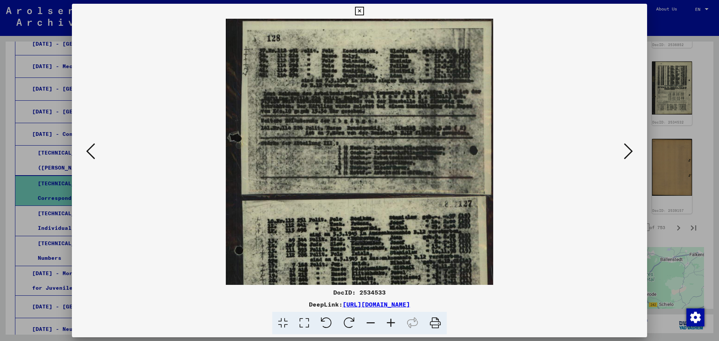
drag, startPoint x: 363, startPoint y: 244, endPoint x: 368, endPoint y: 316, distance: 72.1
click at [368, 316] on div "DocID: 2534533 DeepLink: [URL][DOMAIN_NAME]" at bounding box center [359, 169] width 575 height 331
click at [357, 9] on icon at bounding box center [359, 11] width 9 height 9
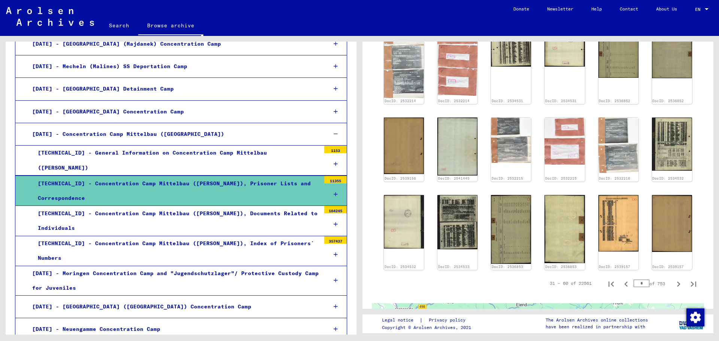
scroll to position [380, 0]
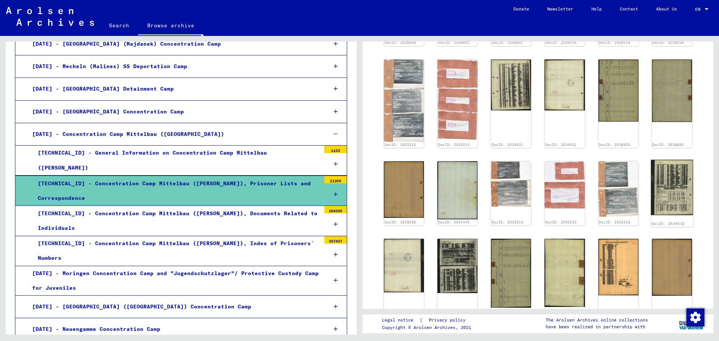
click at [671, 186] on img at bounding box center [672, 187] width 42 height 55
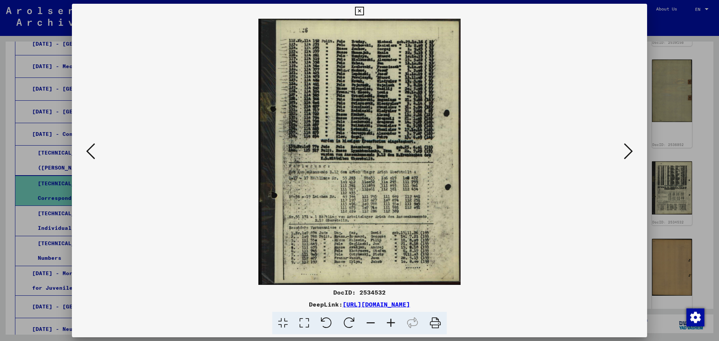
click at [362, 11] on icon at bounding box center [359, 11] width 9 height 9
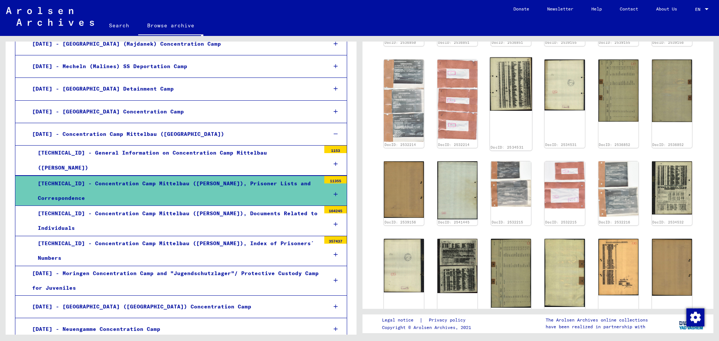
click at [514, 69] on img at bounding box center [511, 84] width 42 height 54
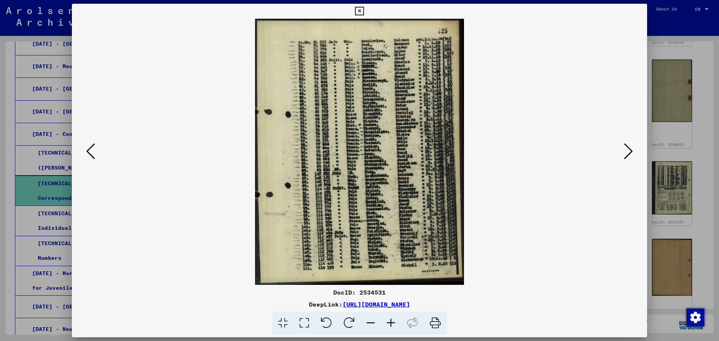
click at [360, 11] on icon at bounding box center [359, 11] width 9 height 9
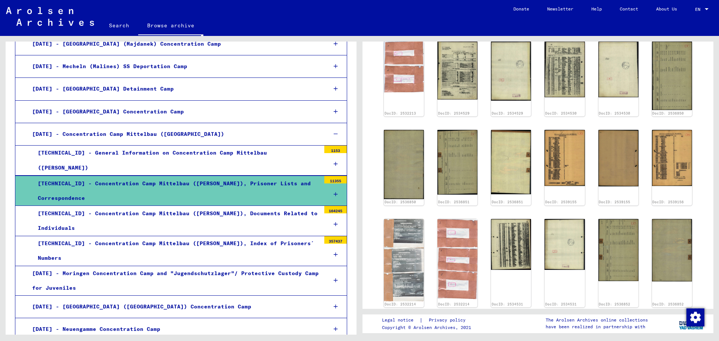
scroll to position [0, 0]
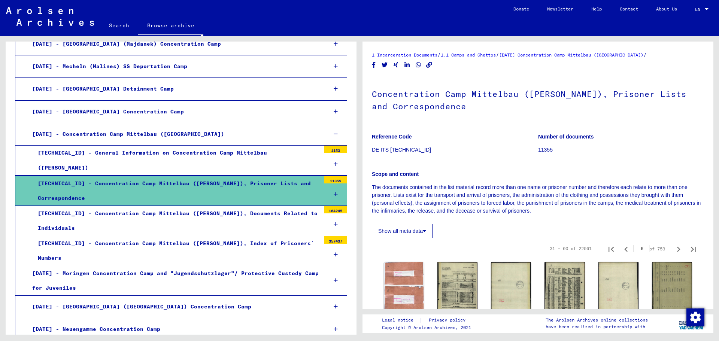
click at [256, 216] on div "[TECHNICAL_ID] - Concentration Camp Mittelbau ([PERSON_NAME]), Documents Relate…" at bounding box center [176, 220] width 288 height 29
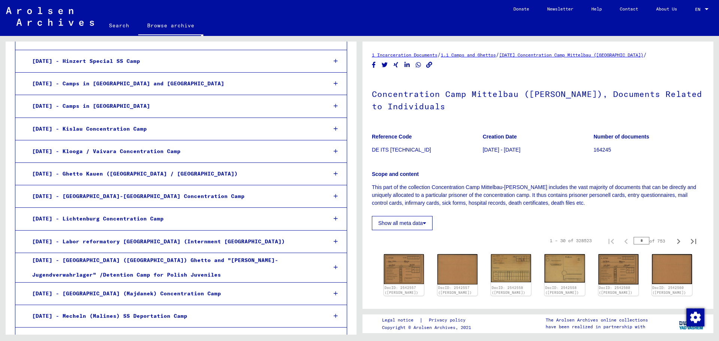
scroll to position [365, 0]
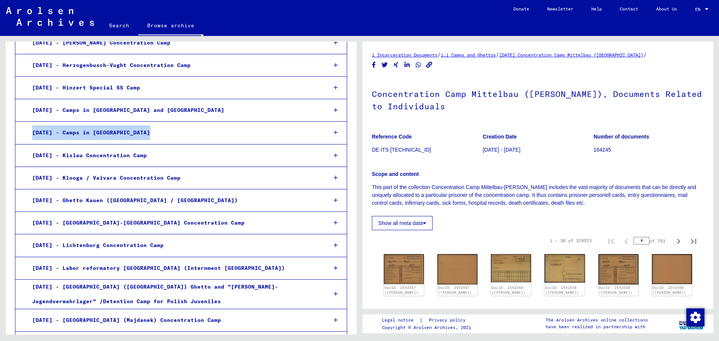
drag, startPoint x: 351, startPoint y: 119, endPoint x: 351, endPoint y: 127, distance: 8.2
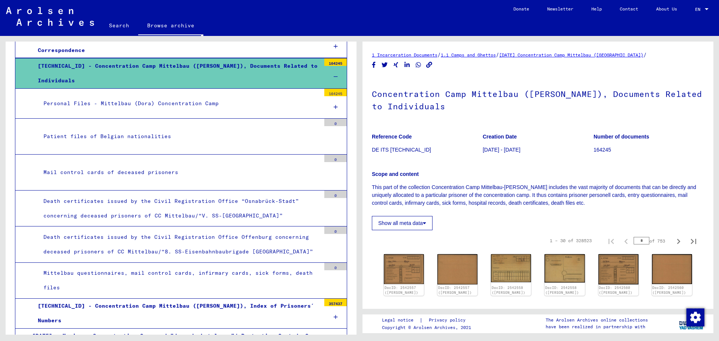
scroll to position [757, 0]
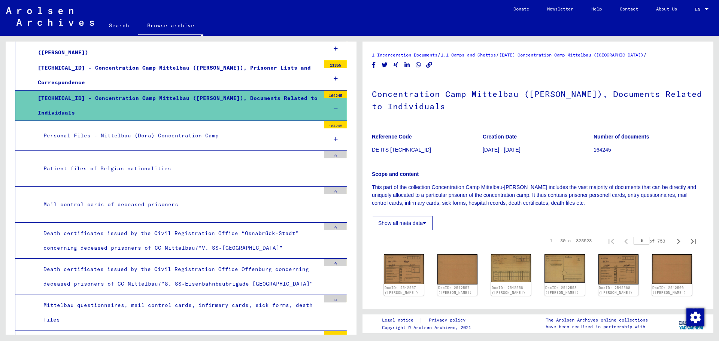
click at [186, 139] on div "Personal Files - Mittelbau (Dora) Concentration Camp" at bounding box center [179, 135] width 283 height 15
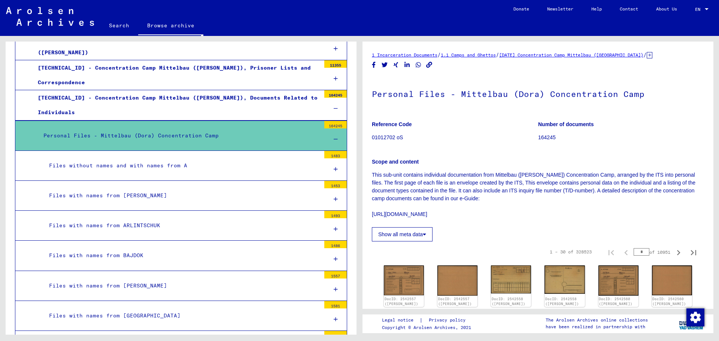
drag, startPoint x: 715, startPoint y: 99, endPoint x: 715, endPoint y: 110, distance: 11.2
click at [715, 110] on div "1 Incarceration Documents / 1.1 Camps and Ghettos / [DATE] Concentration Camp M…" at bounding box center [540, 185] width 360 height 299
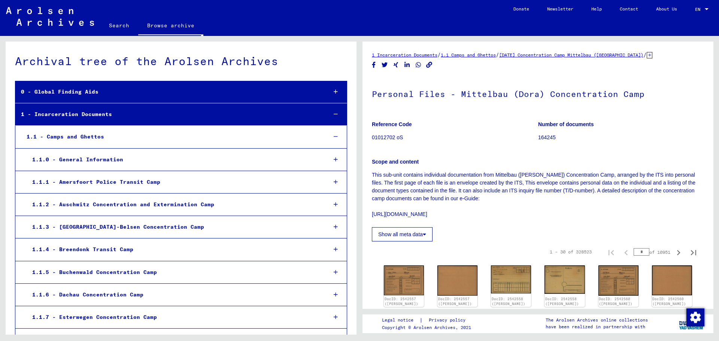
click at [117, 24] on link "Search" at bounding box center [119, 25] width 38 height 18
click at [117, 24] on link "Search" at bounding box center [119, 25] width 38 height 19
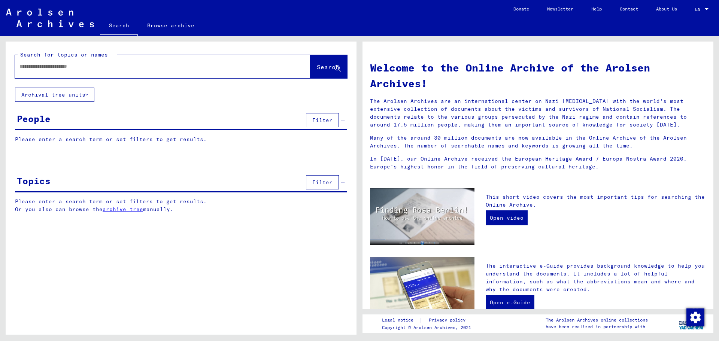
click at [60, 116] on div "People Filter" at bounding box center [181, 120] width 332 height 19
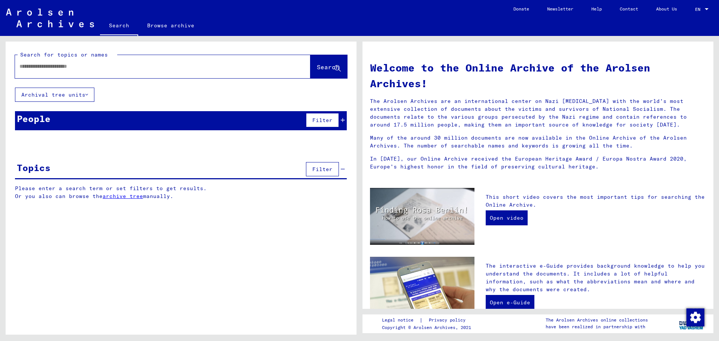
click at [78, 70] on input "text" at bounding box center [153, 67] width 269 height 8
type input "*******"
click at [319, 69] on span "Search" at bounding box center [328, 66] width 22 height 7
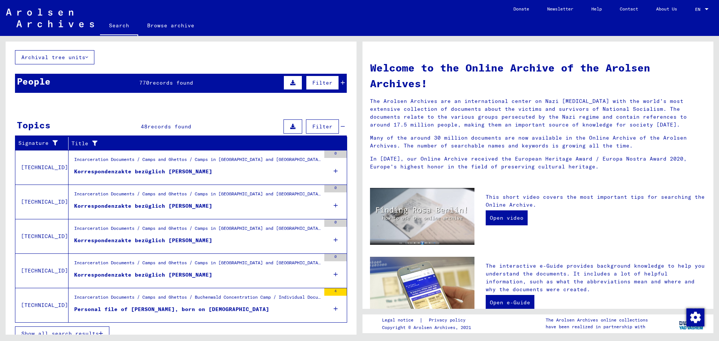
scroll to position [48, 0]
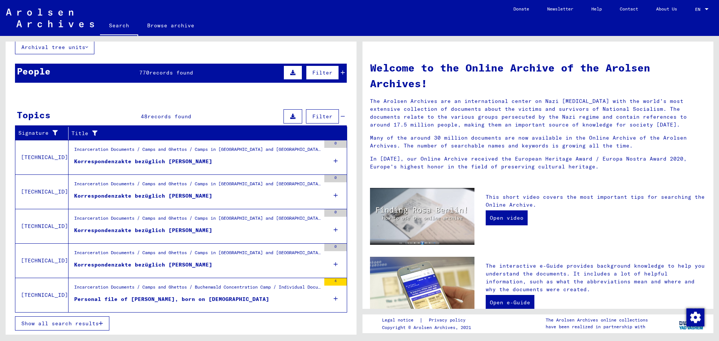
click at [78, 319] on button "Show all search results" at bounding box center [62, 323] width 94 height 14
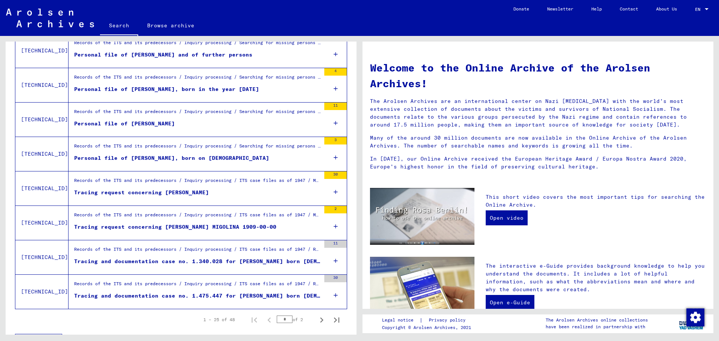
scroll to position [755, 0]
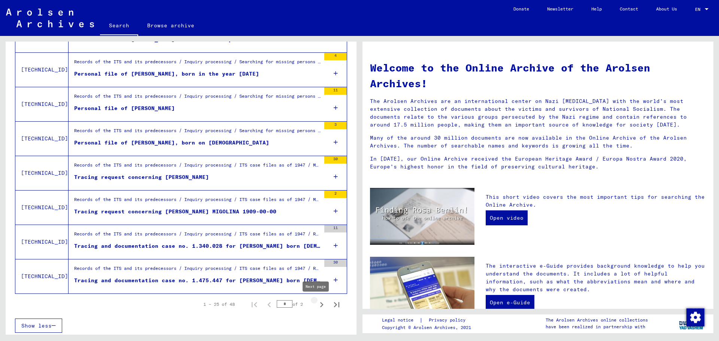
click at [320, 303] on icon "Next page" at bounding box center [321, 304] width 3 height 5
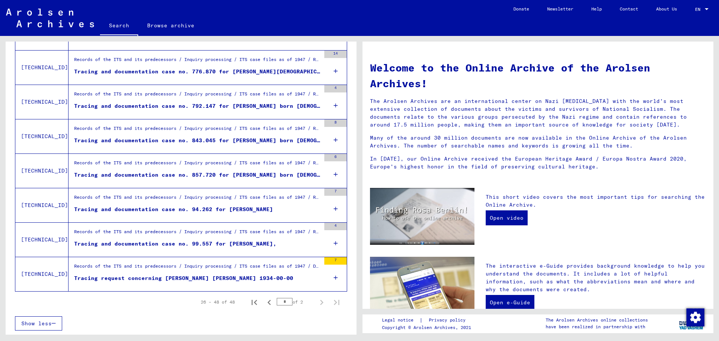
scroll to position [689, 0]
drag, startPoint x: 360, startPoint y: 264, endPoint x: 409, endPoint y: 80, distance: 191.2
click at [409, 36] on div "Search for topics or names ******* close Search Archival tree units People 770 …" at bounding box center [359, 36] width 719 height 0
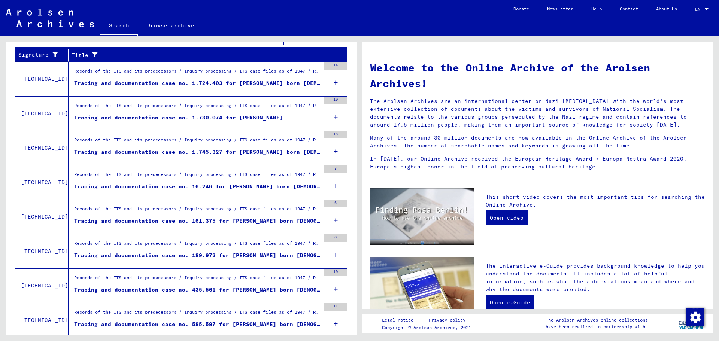
scroll to position [132, 0]
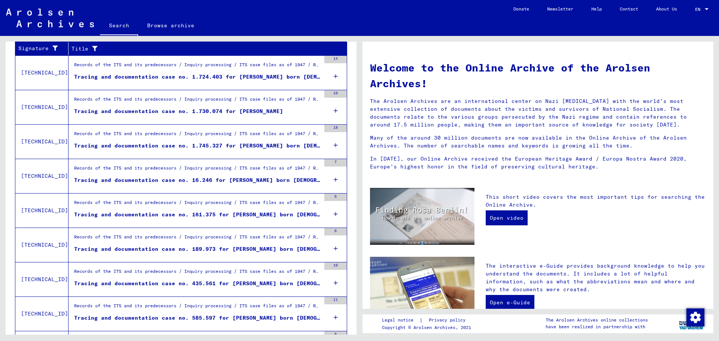
click at [242, 109] on div "Tracing and documentation case no. 1.730.074 for [PERSON_NAME]" at bounding box center [178, 111] width 209 height 8
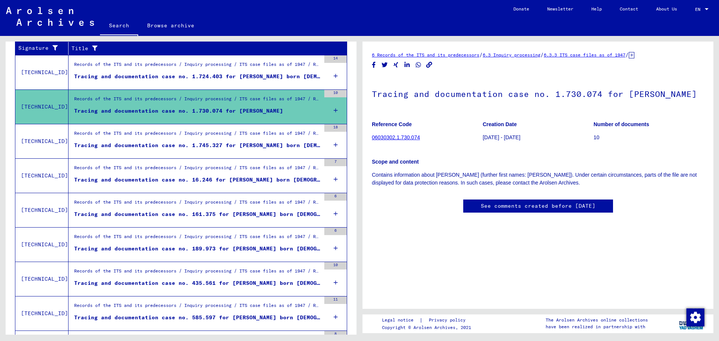
click at [504, 204] on link "See comments created before [DATE]" at bounding box center [538, 206] width 115 height 8
click at [714, 163] on div "6 Records of the ITS and its predecessors / 6.3 Inquiry processing / 6.3.3 ITS …" at bounding box center [540, 185] width 360 height 299
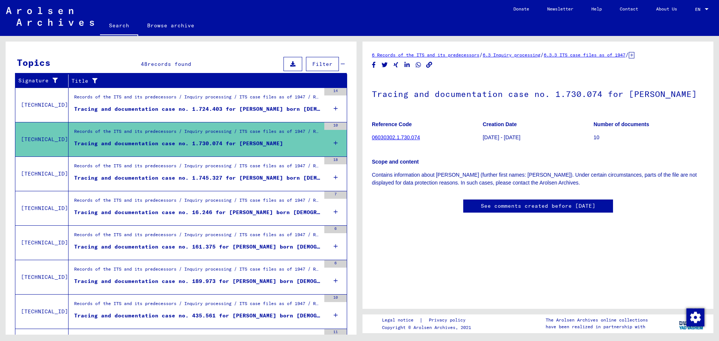
scroll to position [105, 0]
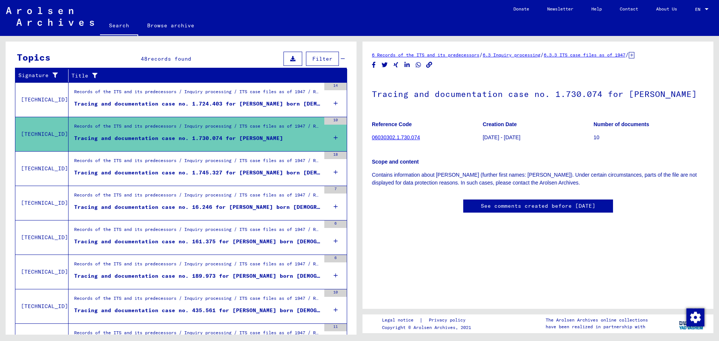
click at [270, 105] on div "Tracing and documentation case no. 1.724.403 for [PERSON_NAME] born [DEMOGRAPHI…" at bounding box center [197, 104] width 246 height 8
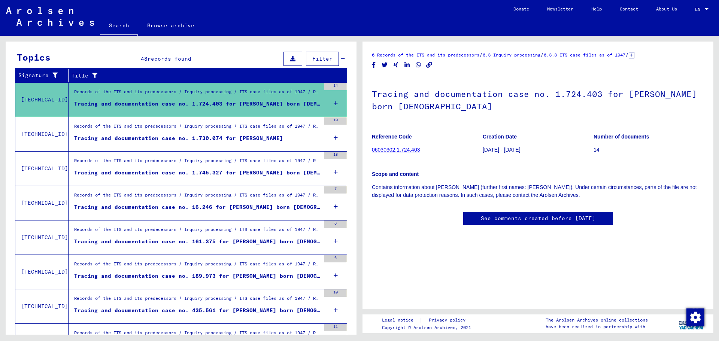
drag, startPoint x: 348, startPoint y: 131, endPoint x: 354, endPoint y: 172, distance: 41.6
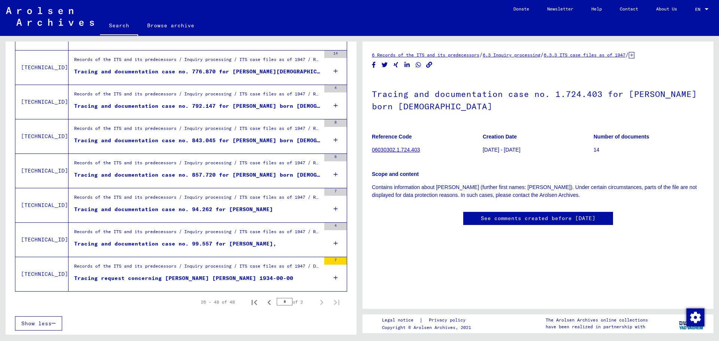
scroll to position [682, 0]
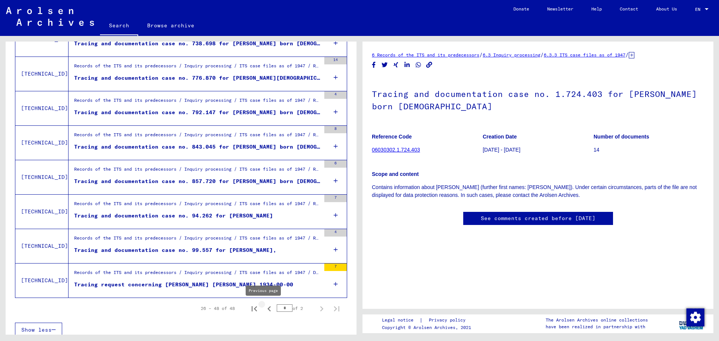
click at [267, 309] on icon "Previous page" at bounding box center [268, 308] width 3 height 5
type input "*"
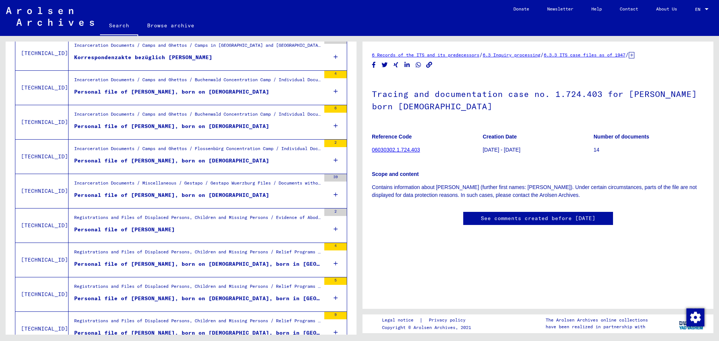
scroll to position [251, 0]
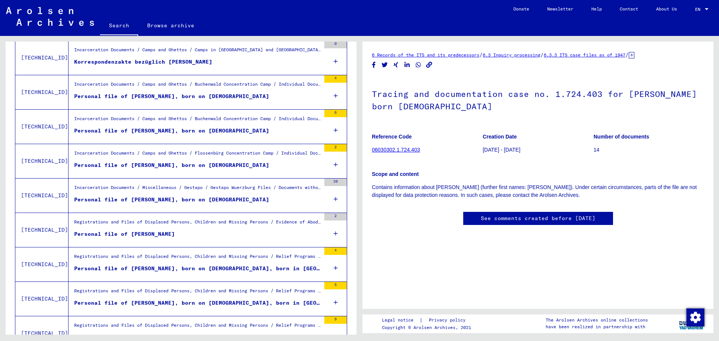
click at [174, 161] on div "Personal file of [PERSON_NAME], born on [DEMOGRAPHIC_DATA]" at bounding box center [171, 165] width 195 height 8
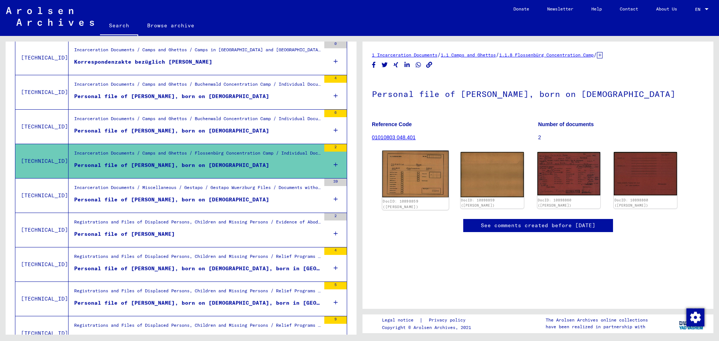
click at [414, 168] on img at bounding box center [415, 174] width 66 height 47
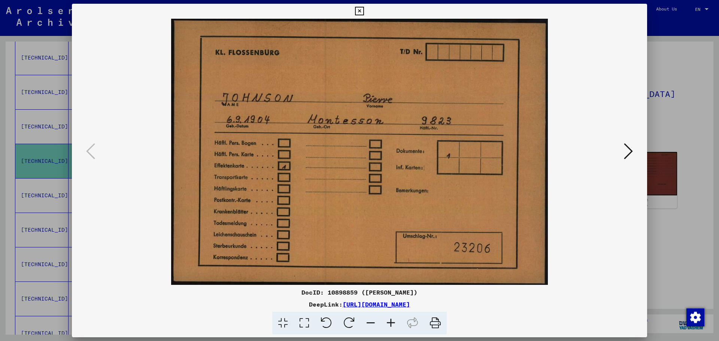
click at [629, 150] on icon at bounding box center [628, 151] width 9 height 18
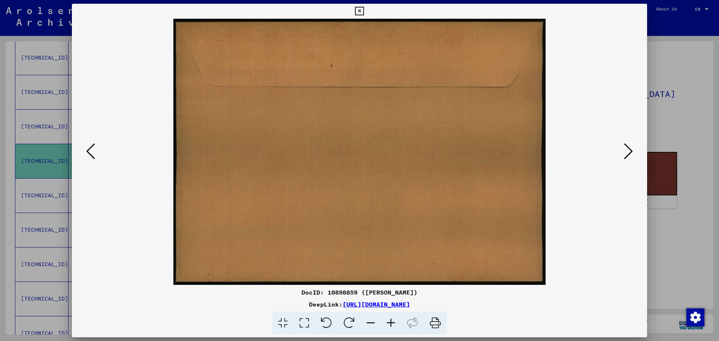
click at [629, 150] on icon at bounding box center [628, 151] width 9 height 18
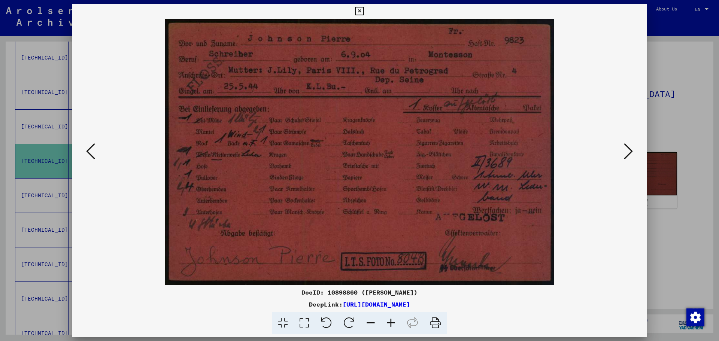
click at [629, 150] on icon at bounding box center [628, 151] width 9 height 18
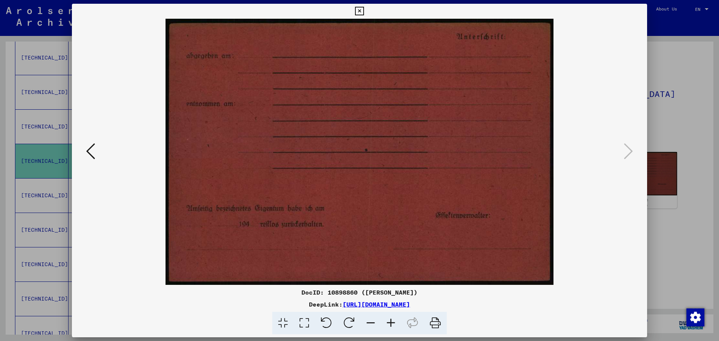
click at [363, 13] on icon at bounding box center [359, 11] width 9 height 9
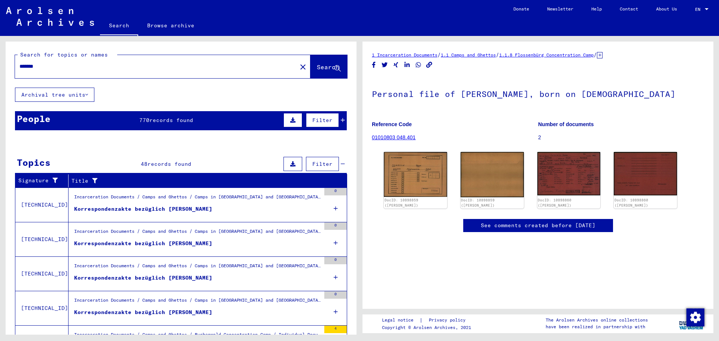
click at [88, 68] on input "*******" at bounding box center [155, 67] width 273 height 8
type input "********"
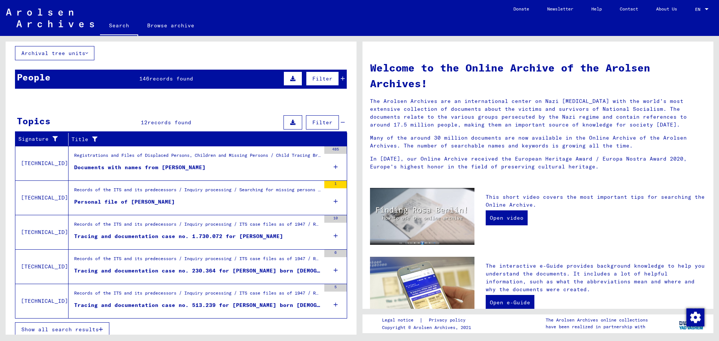
scroll to position [48, 0]
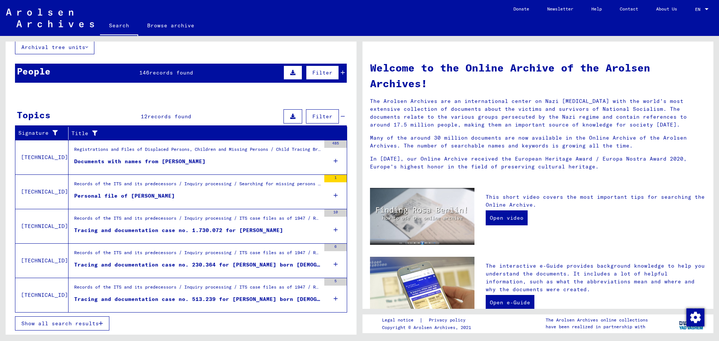
click at [68, 330] on button "Show all search results" at bounding box center [62, 323] width 94 height 14
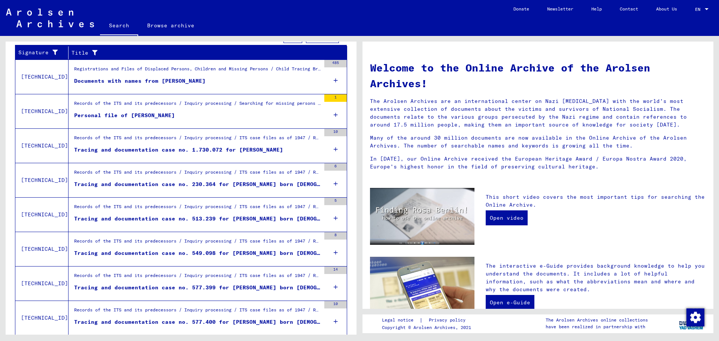
scroll to position [127, 0]
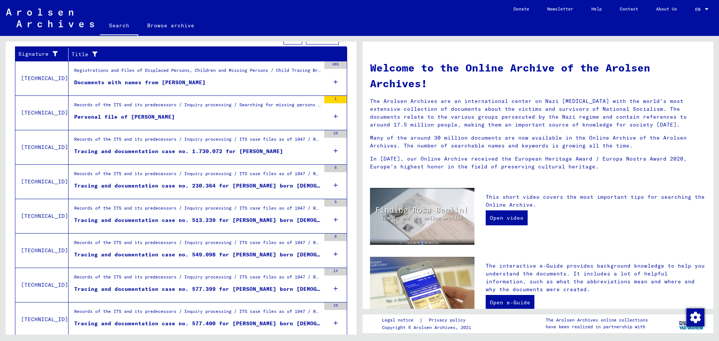
click at [168, 82] on div "Documents with names from [PERSON_NAME]" at bounding box center [139, 83] width 131 height 8
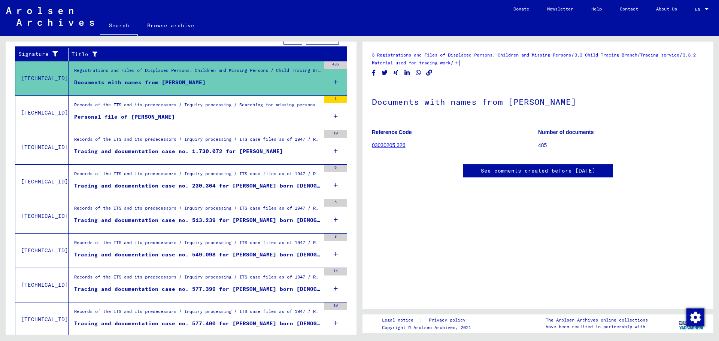
click at [146, 113] on div "Personal file of [PERSON_NAME]" at bounding box center [124, 117] width 101 height 8
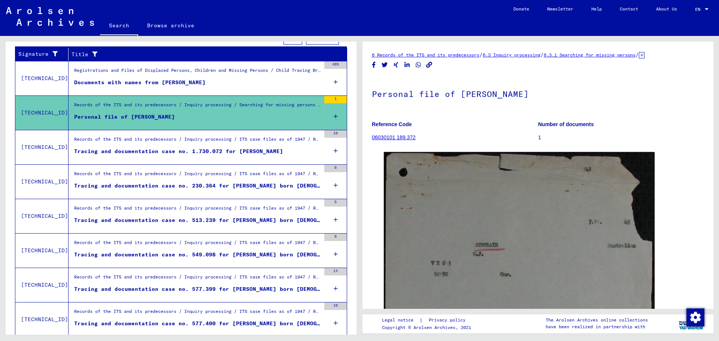
click at [150, 148] on div "Tracing and documentation case no. 1.730.072 for [PERSON_NAME]" at bounding box center [178, 152] width 209 height 8
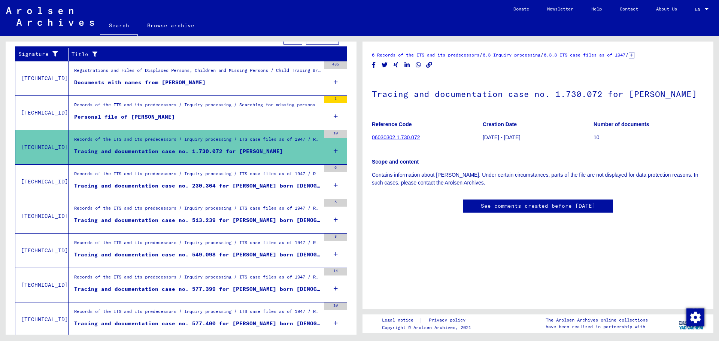
click at [149, 181] on figure "Records of the ITS and its predecessors / Inquiry processing / ITS case files a…" at bounding box center [197, 175] width 246 height 11
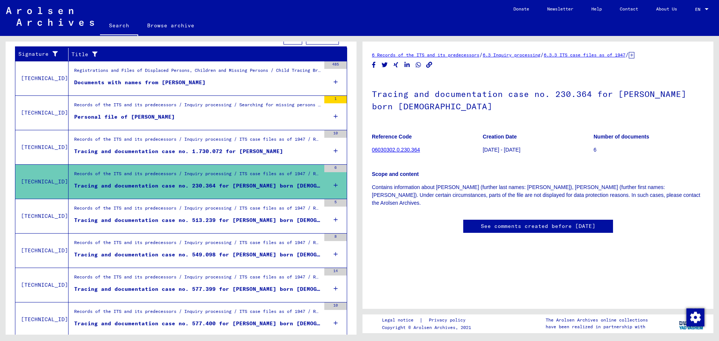
click at [149, 214] on div "Records of the ITS and its predecessors / Inquiry processing / ITS case files a…" at bounding box center [197, 210] width 246 height 10
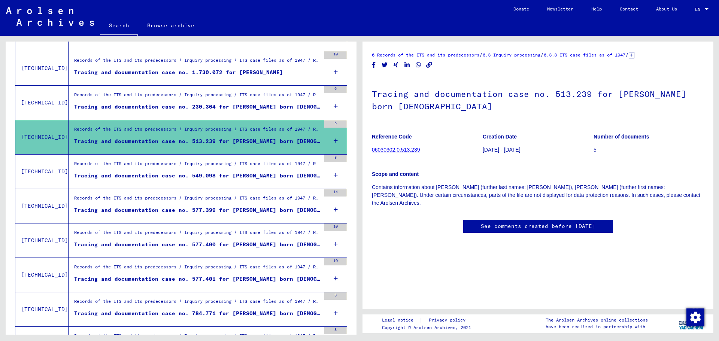
scroll to position [216, 0]
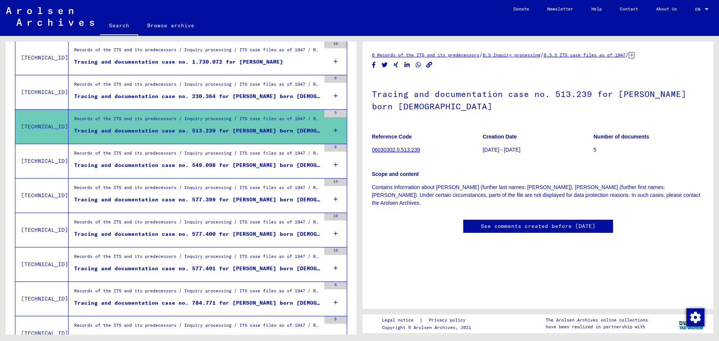
click at [214, 163] on div "Tracing and documentation case no. 549.098 for [PERSON_NAME] born [DEMOGRAPHIC_…" at bounding box center [197, 165] width 246 height 8
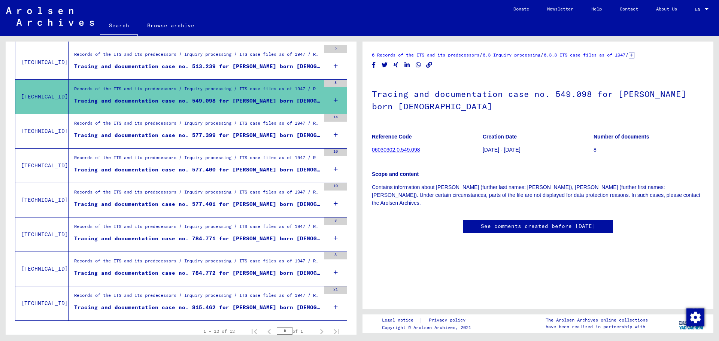
scroll to position [310, 0]
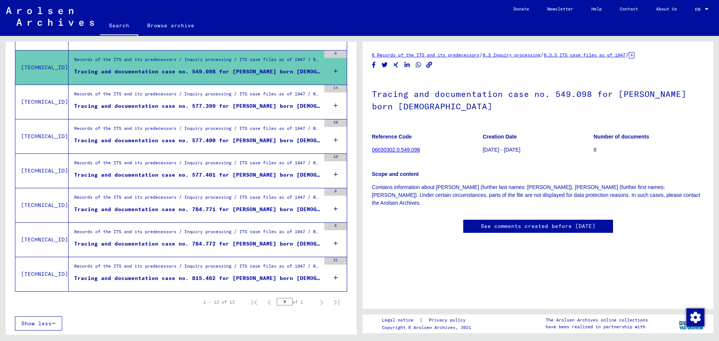
click at [228, 211] on div "Tracing and documentation case no. 784.771 for [PERSON_NAME] born [DEMOGRAPHIC_…" at bounding box center [197, 210] width 246 height 8
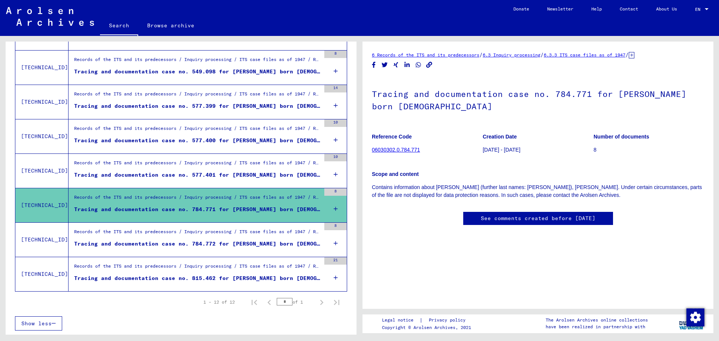
click at [257, 272] on div "Records of the ITS and its predecessors / Inquiry processing / ITS case files a…" at bounding box center [197, 268] width 246 height 10
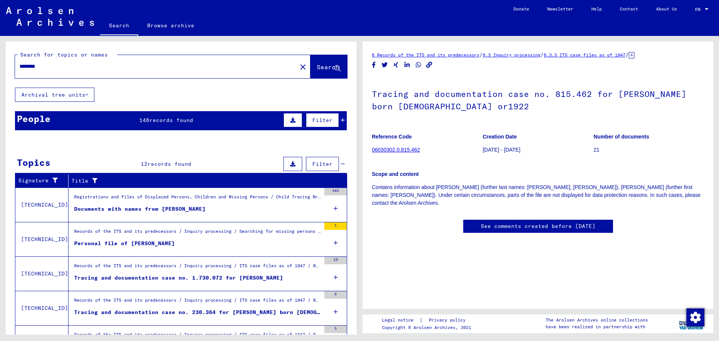
click at [131, 210] on div "Documents with names from [PERSON_NAME]" at bounding box center [139, 209] width 131 height 8
